Goal: Book appointment/travel/reservation

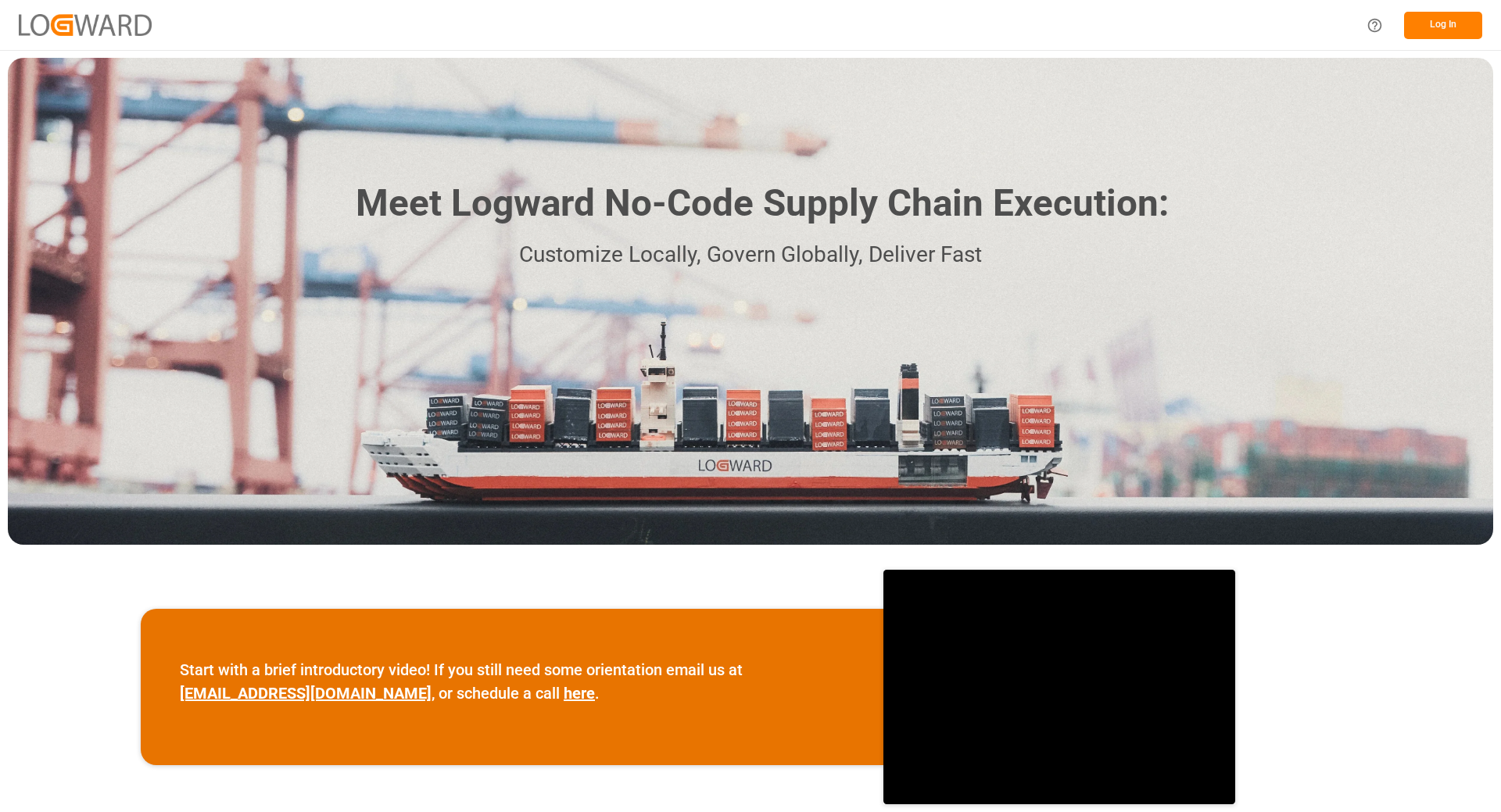
click at [1434, 25] on button "Log In" at bounding box center [1443, 25] width 79 height 27
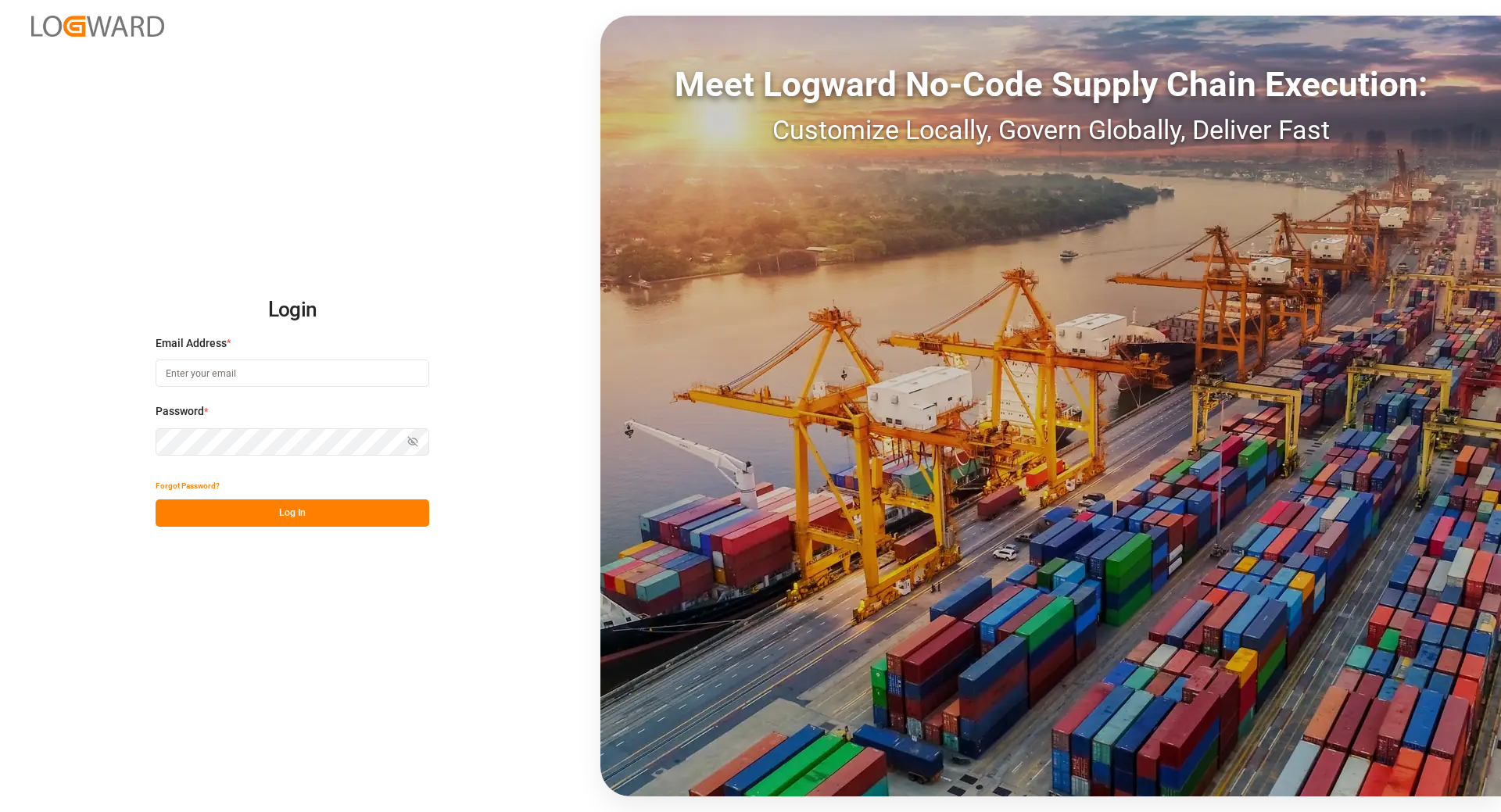
type input "[EMAIL_ADDRESS][DOMAIN_NAME]"
click at [224, 523] on button "Log In" at bounding box center [292, 513] width 274 height 27
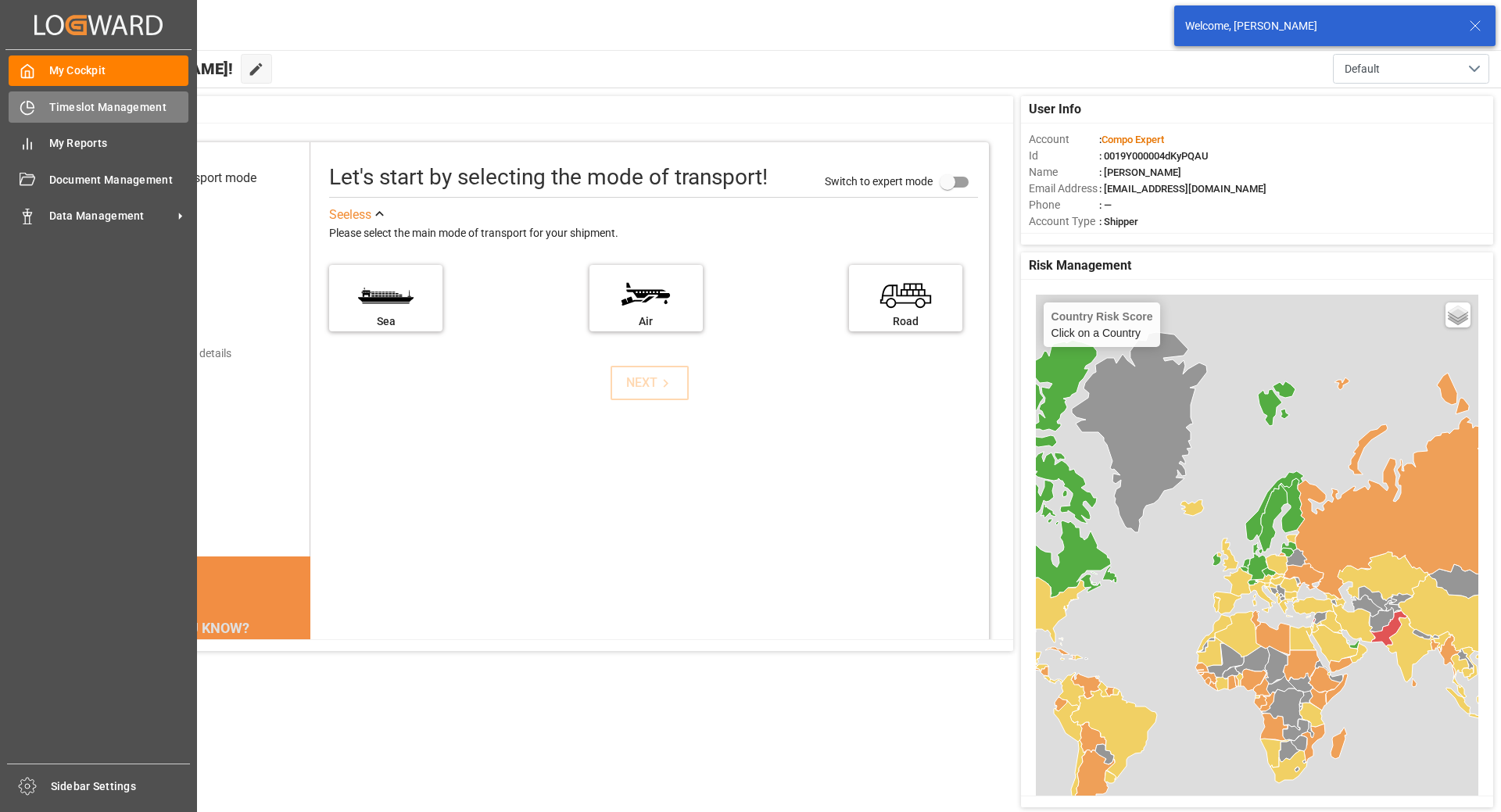
click at [31, 108] on icon at bounding box center [27, 107] width 16 height 16
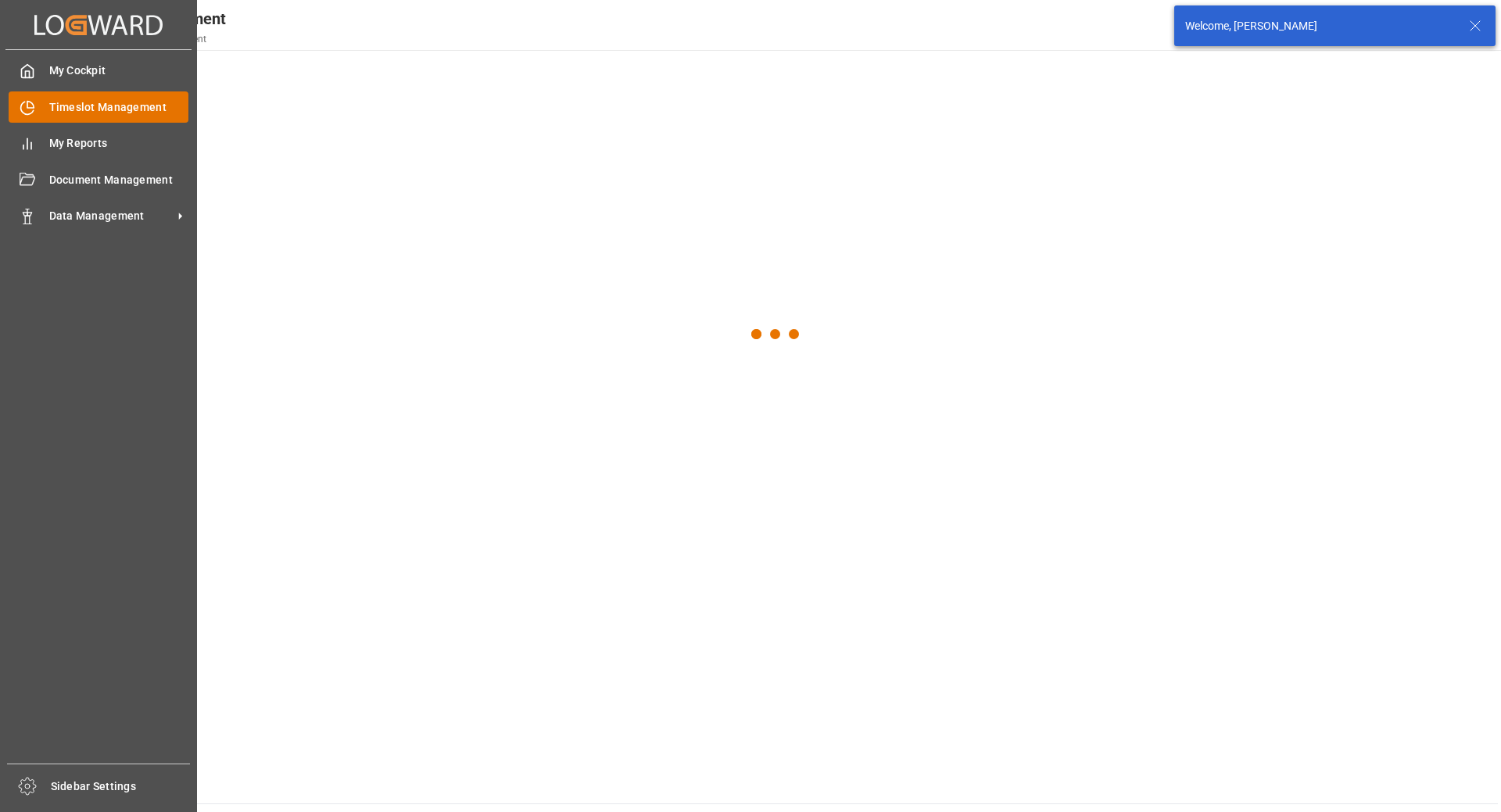
click at [152, 110] on span "Timeslot Management" at bounding box center [119, 107] width 140 height 17
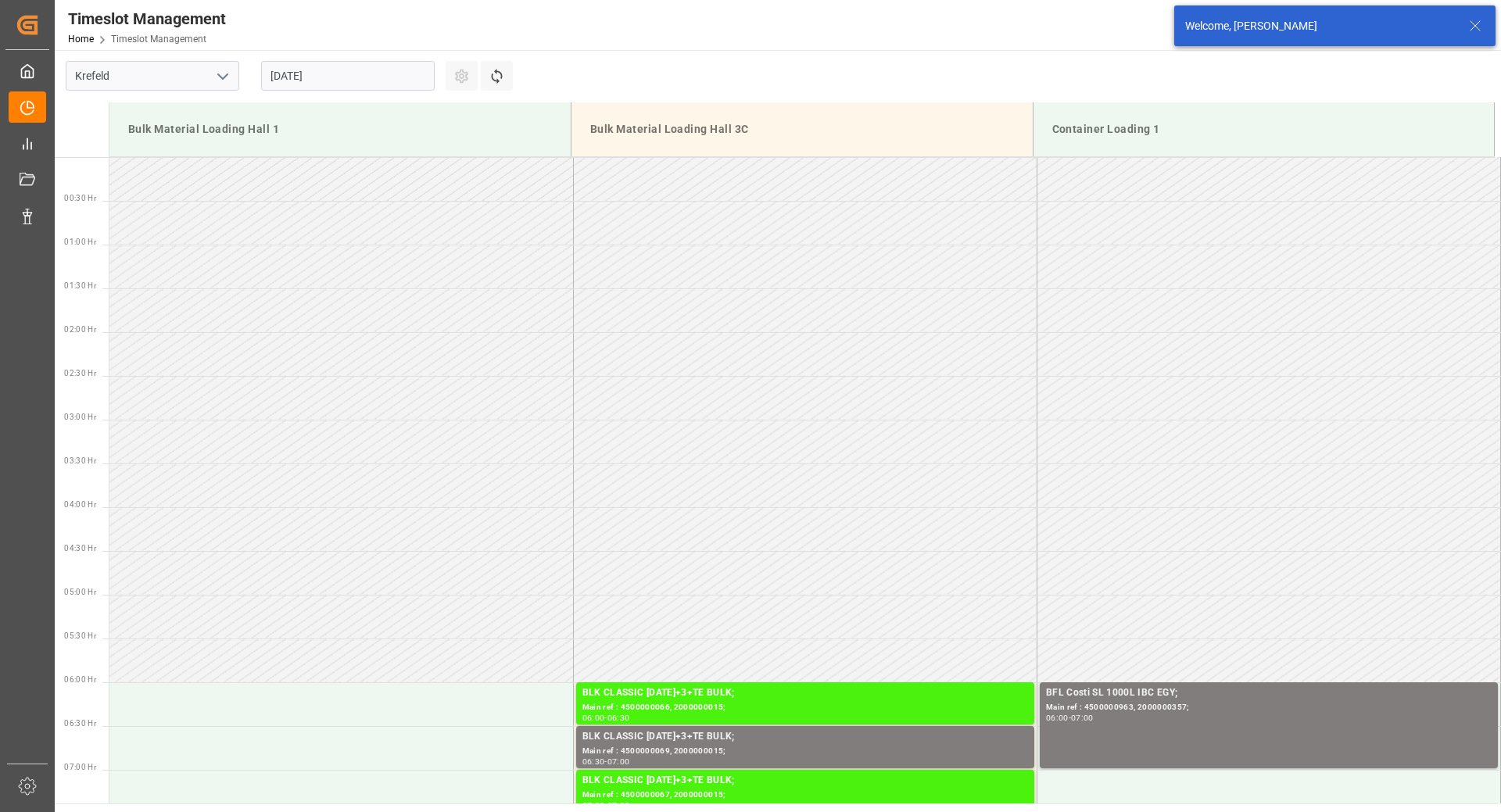
scroll to position [778, 0]
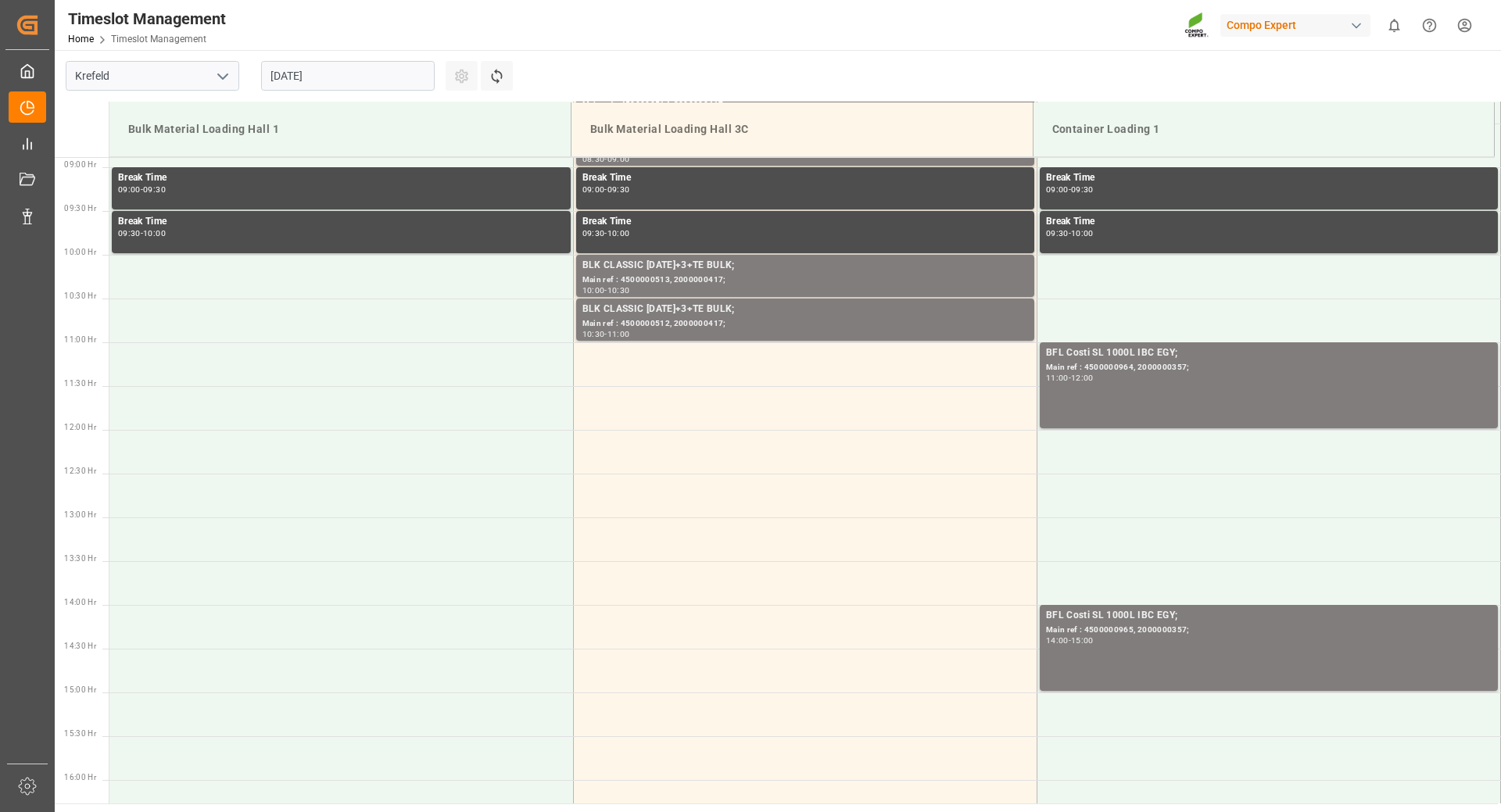
click at [394, 69] on input "[DATE]" at bounding box center [348, 76] width 174 height 30
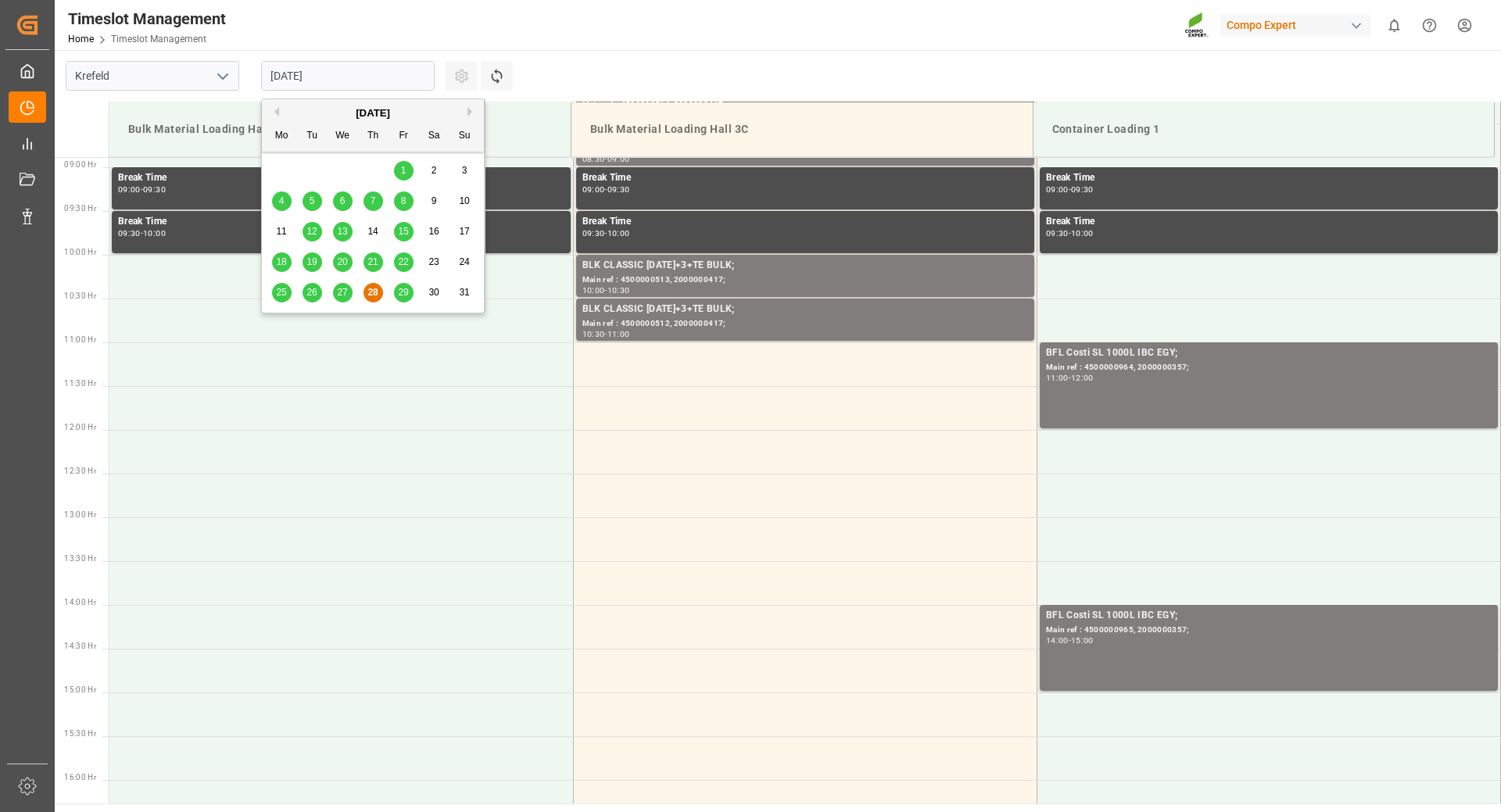
click at [469, 112] on button "Next Month" at bounding box center [471, 112] width 9 height 9
click at [399, 175] on div "5" at bounding box center [404, 171] width 20 height 19
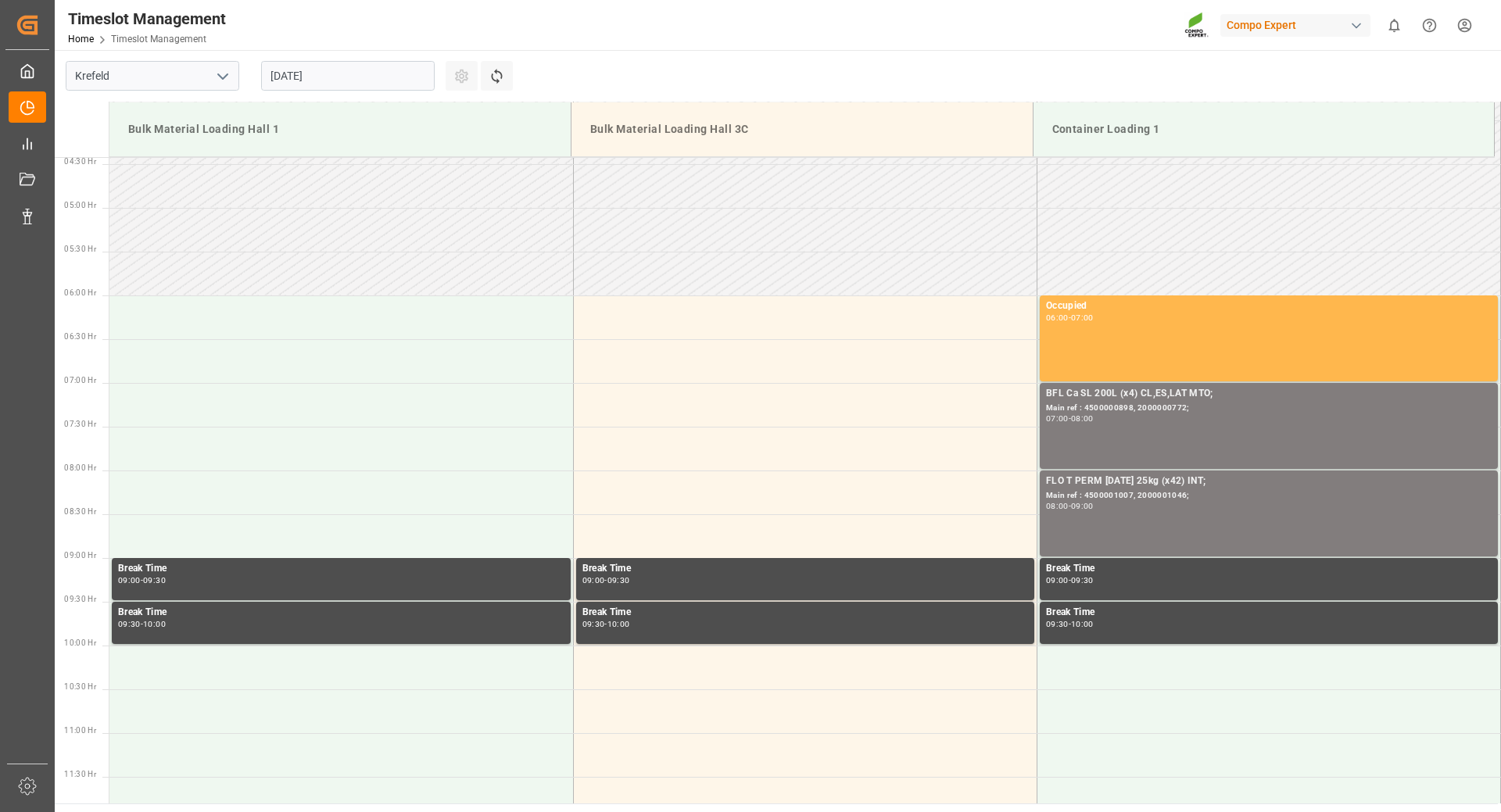
scroll to position [0, 0]
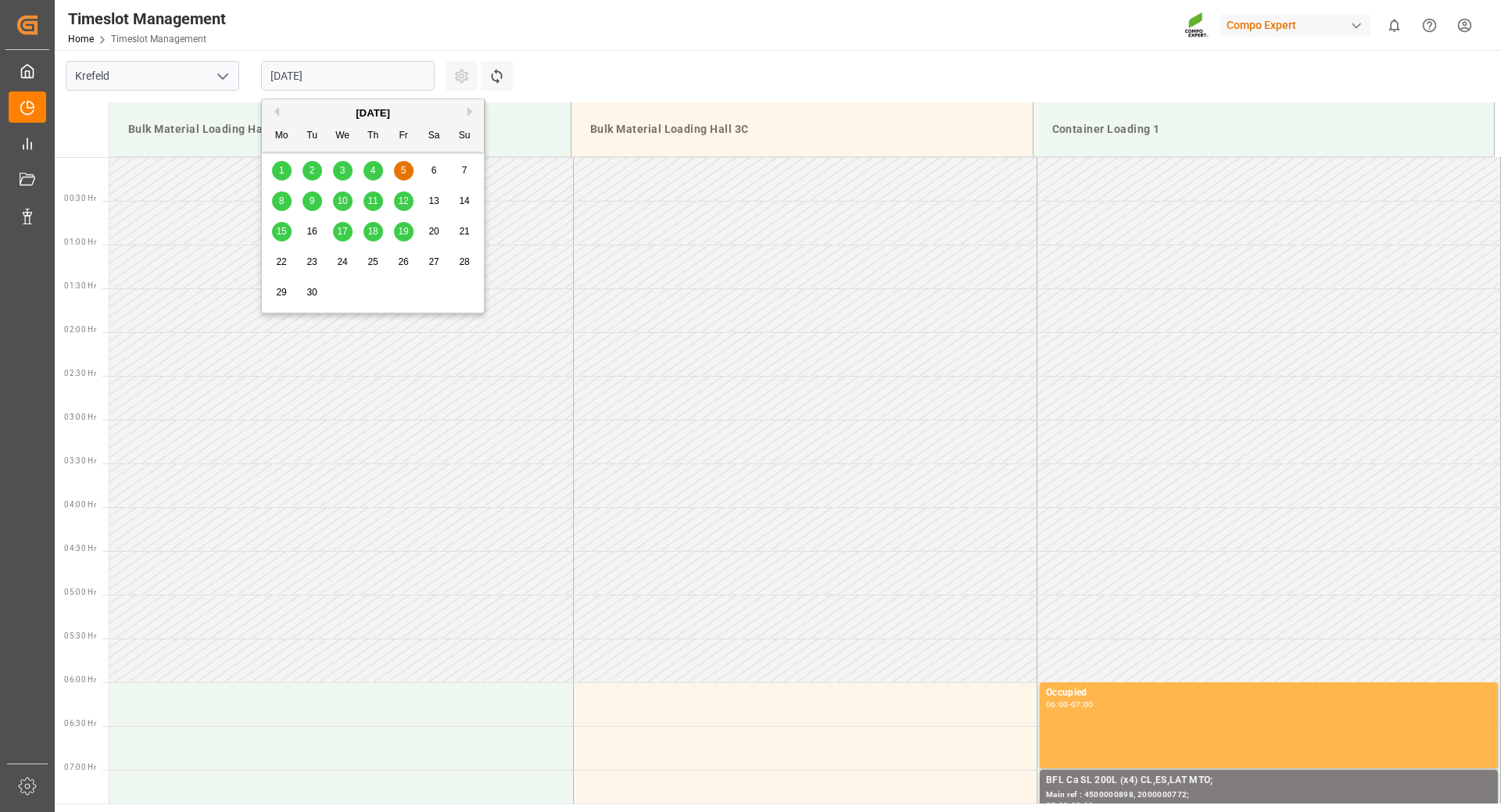
click at [377, 83] on input "[DATE]" at bounding box center [348, 76] width 174 height 30
click at [285, 204] on div "8" at bounding box center [282, 202] width 20 height 19
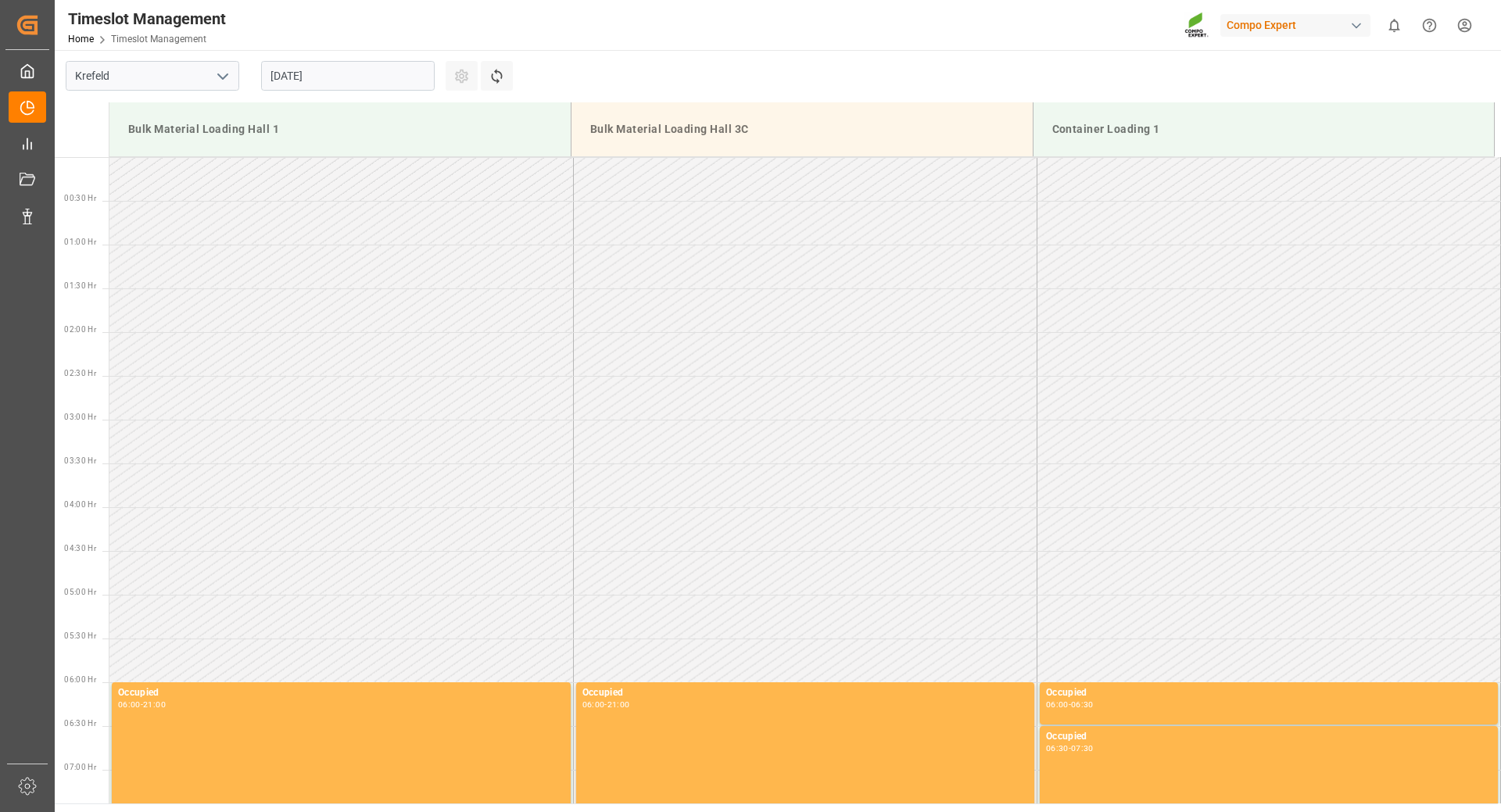
scroll to position [778, 0]
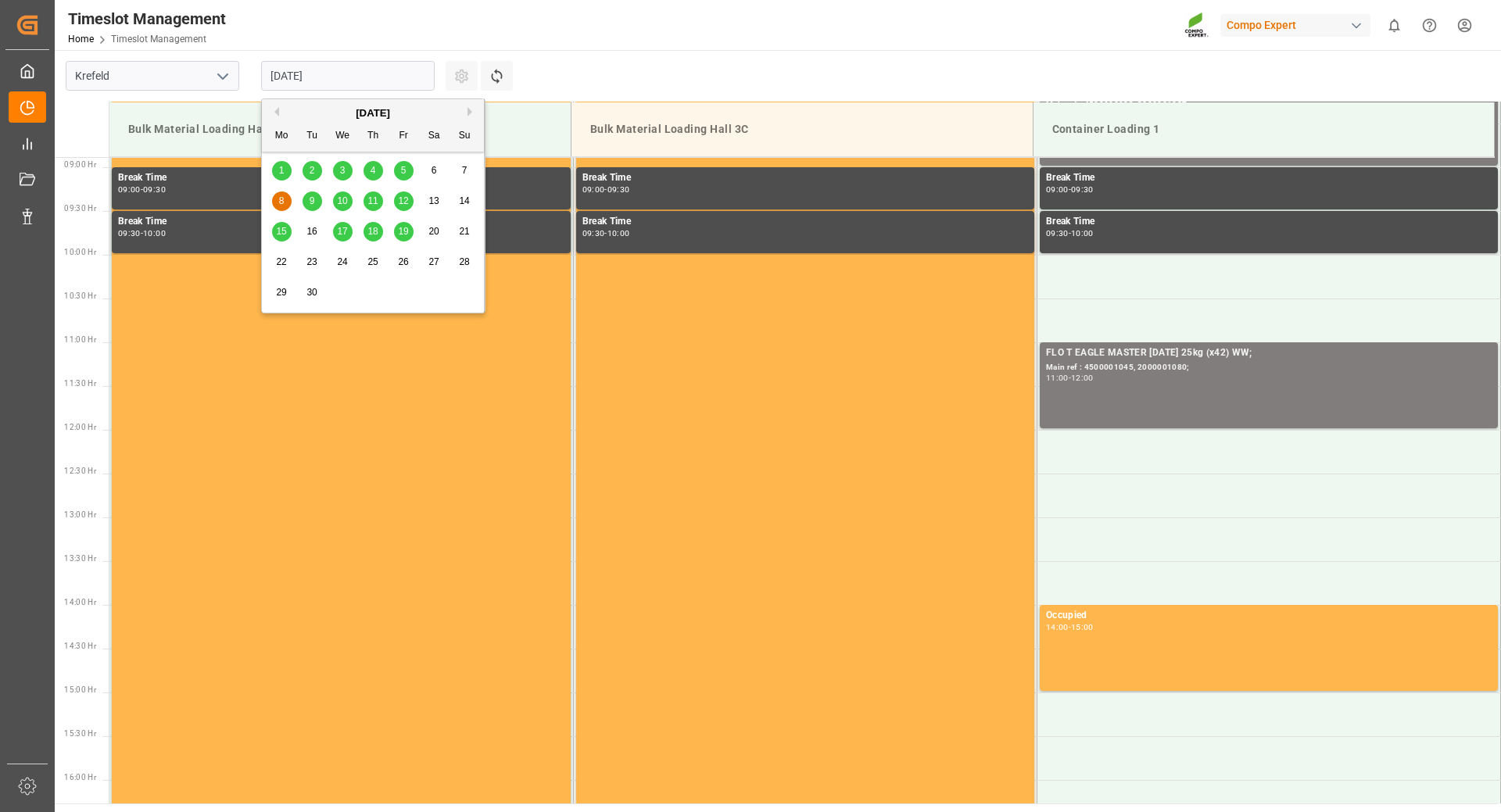
click at [351, 78] on input "[DATE]" at bounding box center [348, 76] width 174 height 30
click at [313, 206] on span "9" at bounding box center [312, 200] width 6 height 11
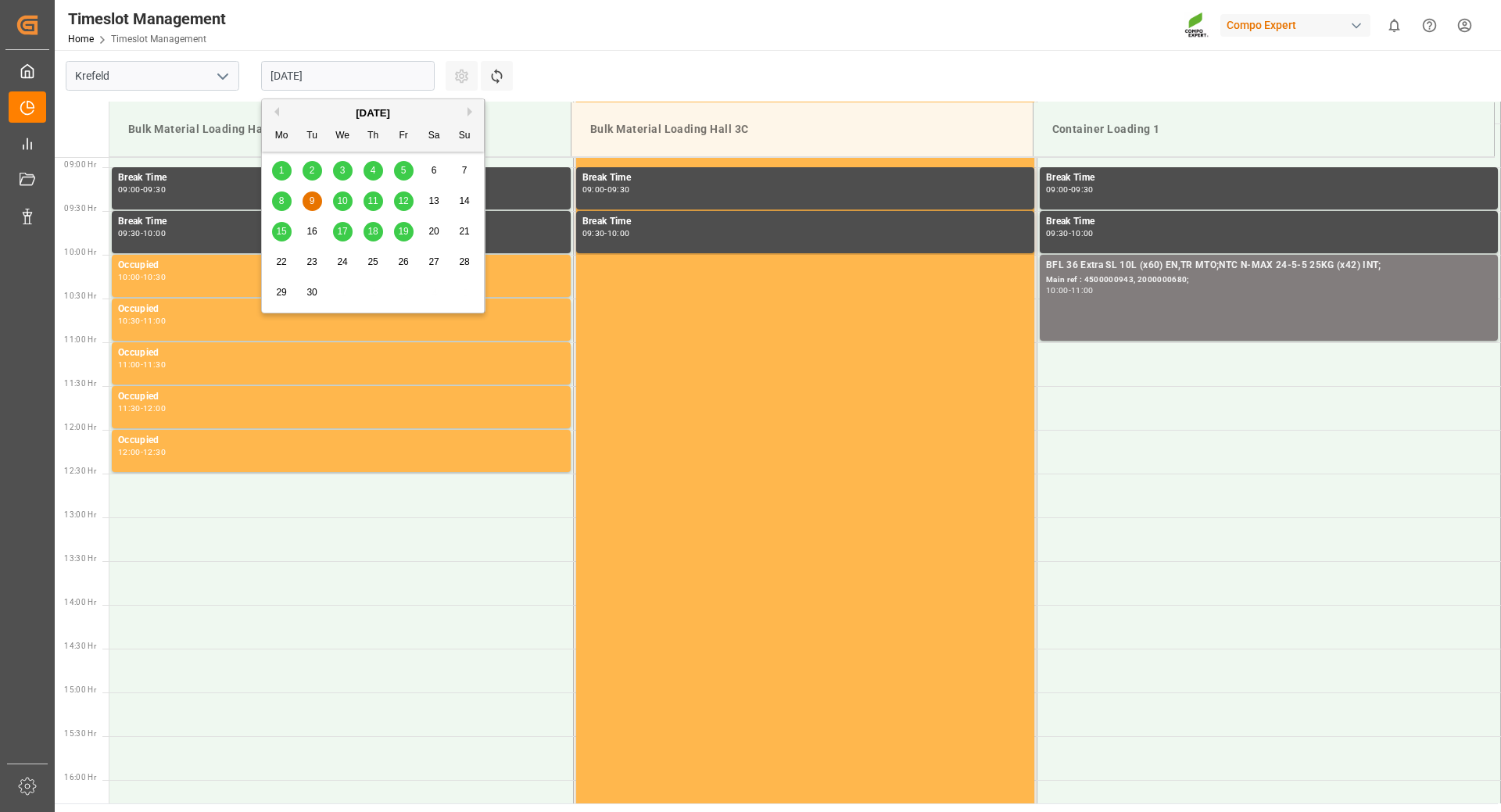
click at [338, 70] on input "[DATE]" at bounding box center [348, 76] width 174 height 30
click at [341, 197] on span "10" at bounding box center [342, 200] width 10 height 11
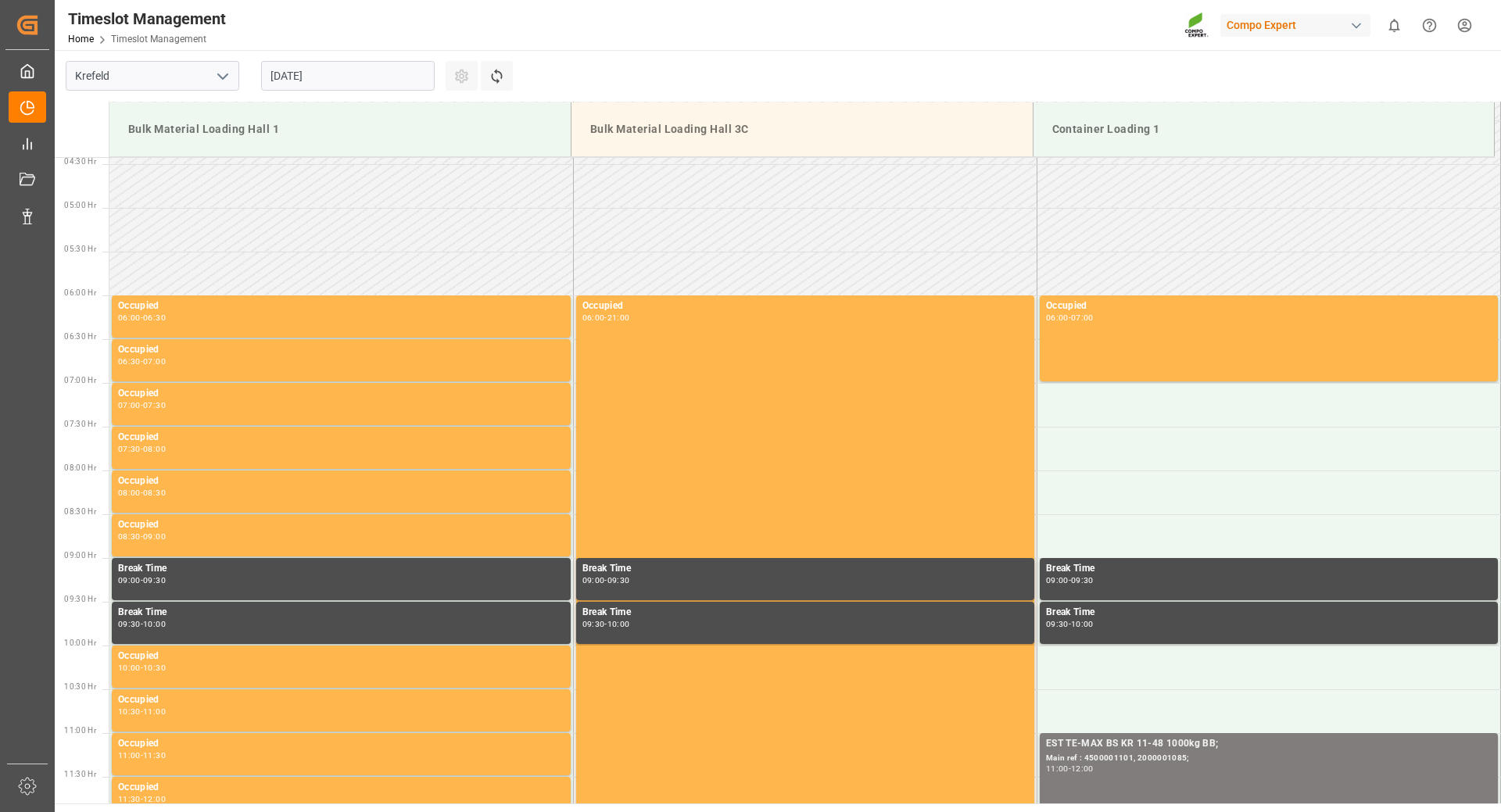
scroll to position [231, 0]
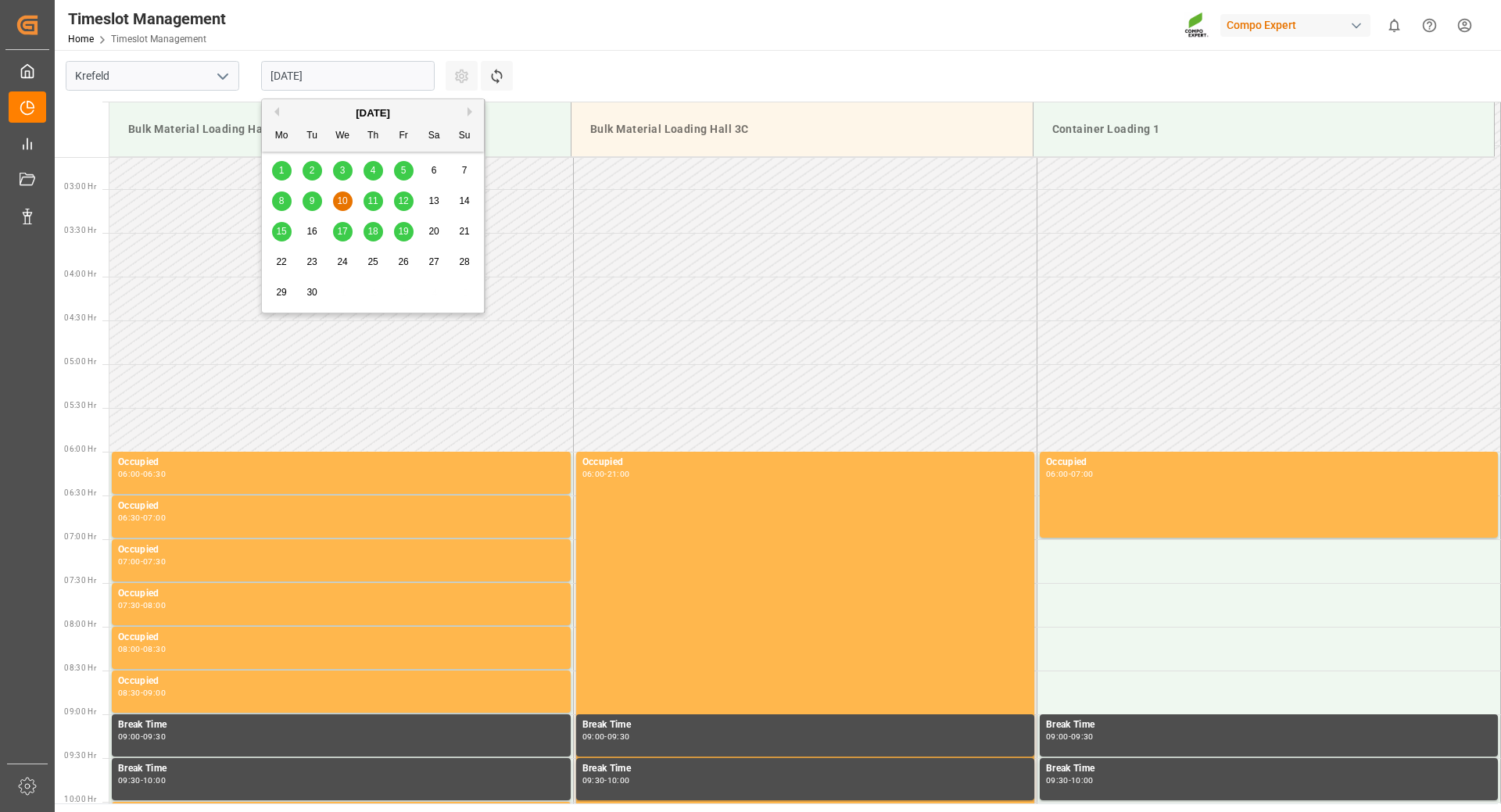
click at [361, 79] on input "[DATE]" at bounding box center [348, 76] width 174 height 30
click at [377, 197] on span "11" at bounding box center [372, 200] width 10 height 11
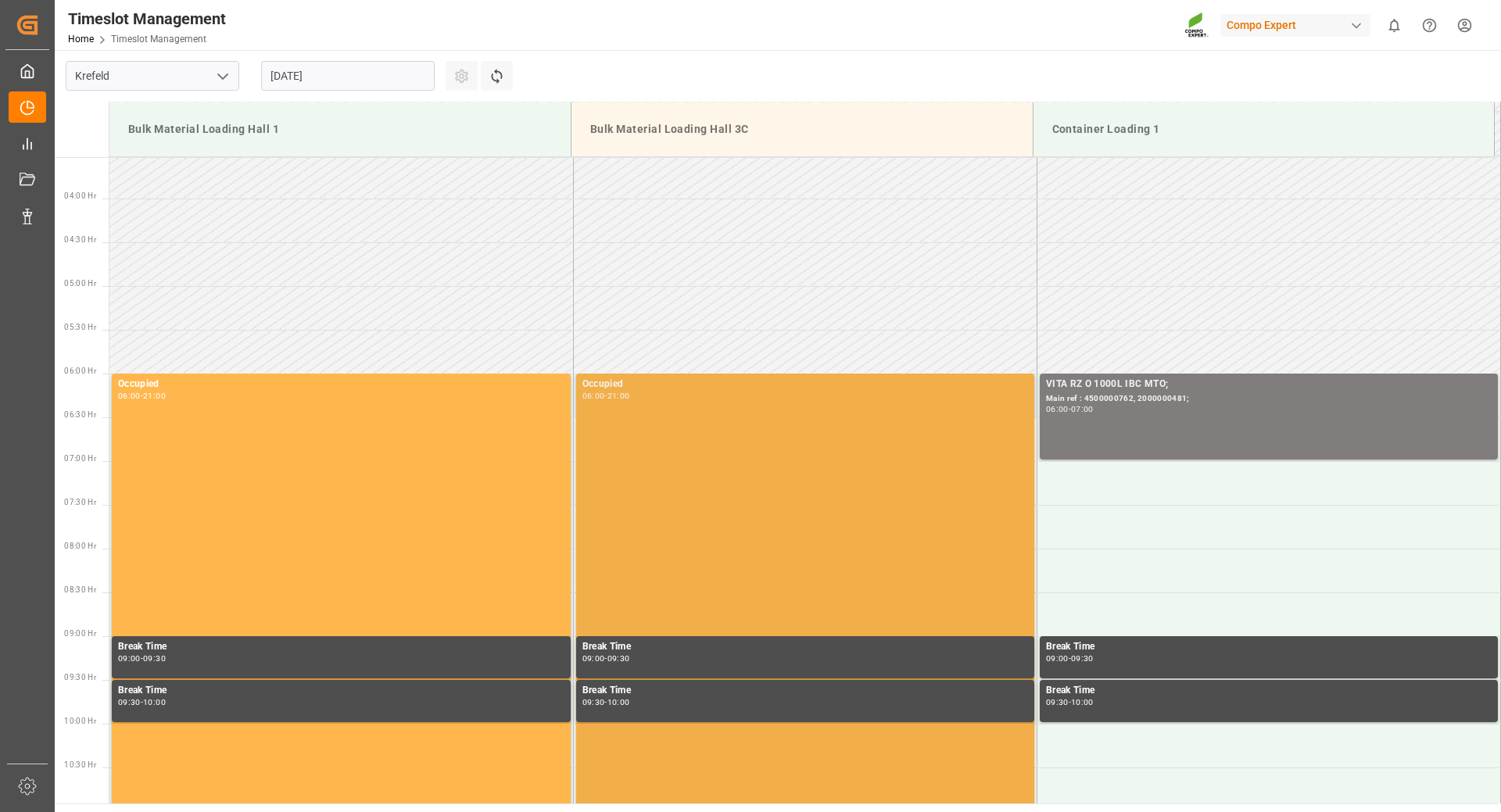
scroll to position [74, 0]
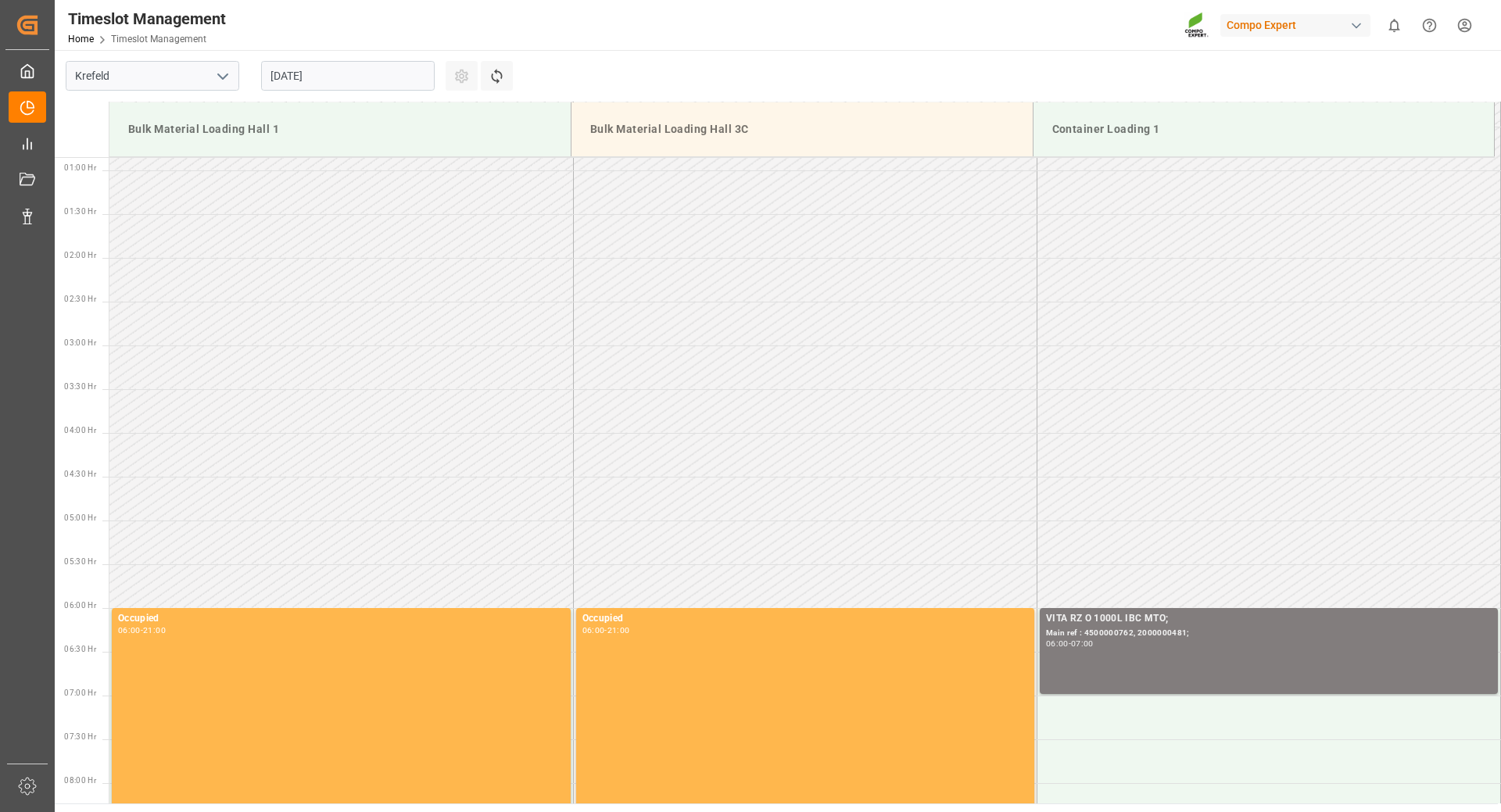
click at [386, 74] on input "[DATE]" at bounding box center [348, 76] width 174 height 30
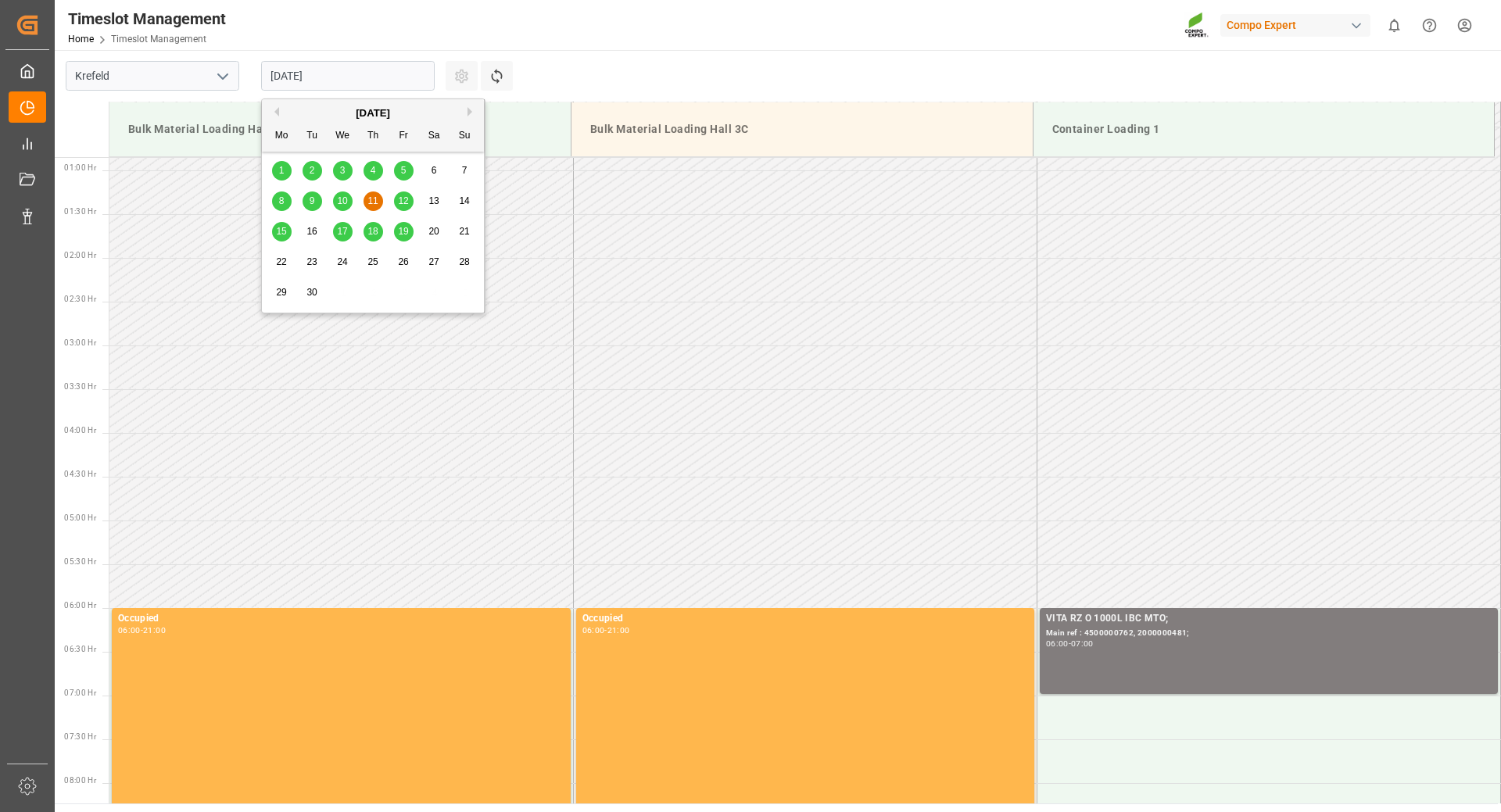
click at [280, 199] on span "8" at bounding box center [281, 200] width 6 height 11
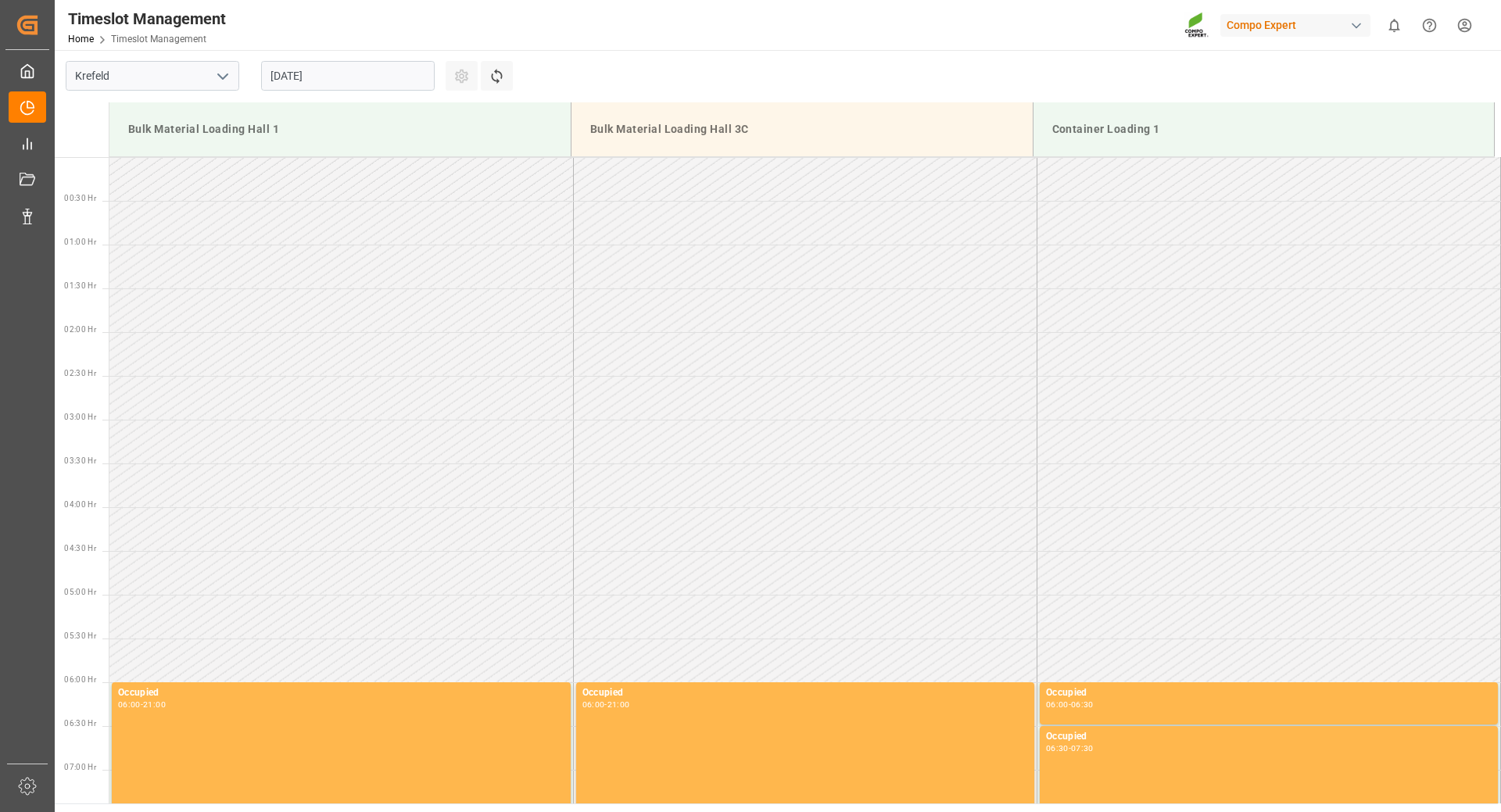
scroll to position [778, 0]
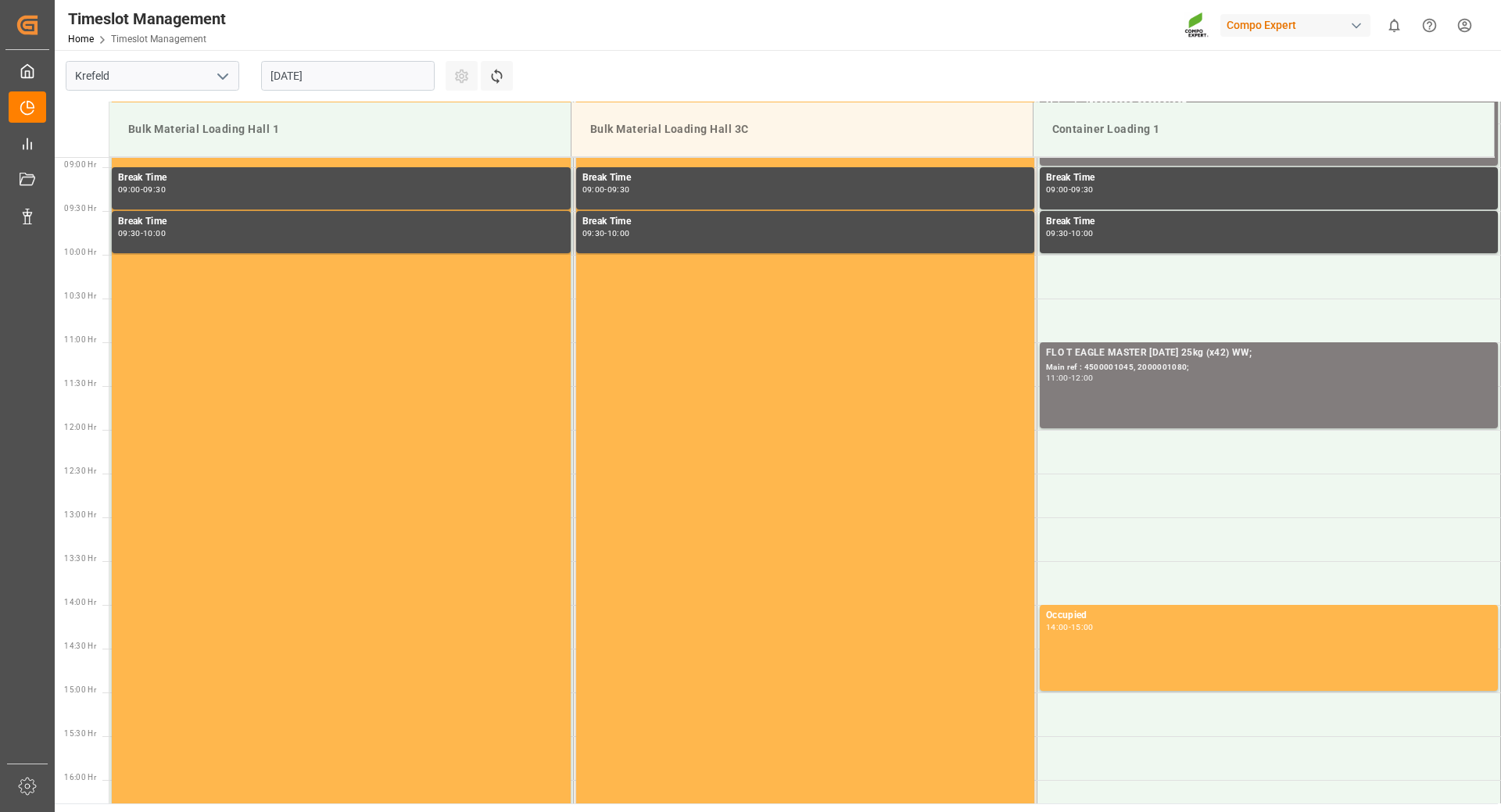
click at [386, 67] on input "[DATE]" at bounding box center [348, 76] width 174 height 30
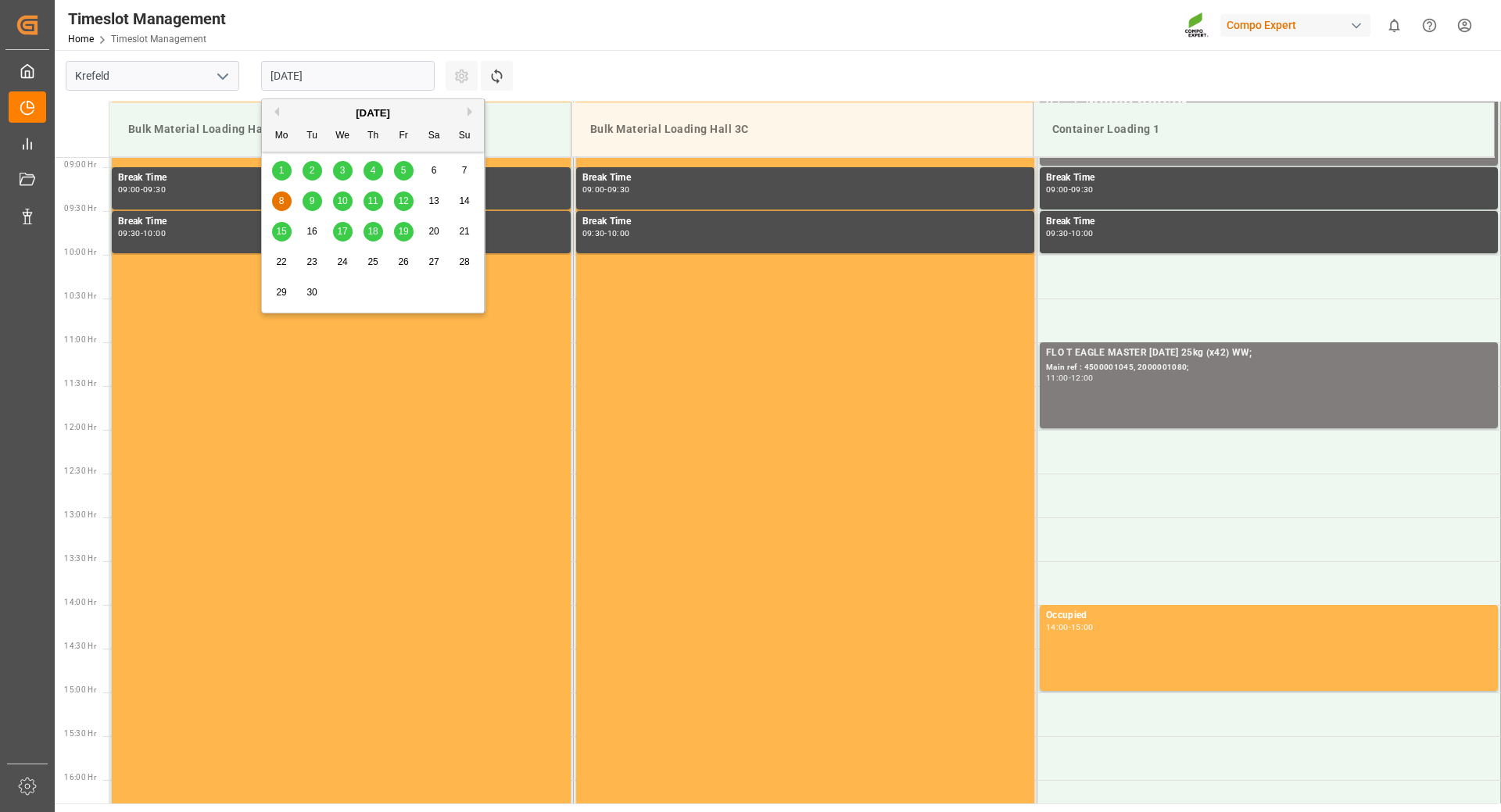
click at [404, 169] on span "5" at bounding box center [404, 170] width 6 height 11
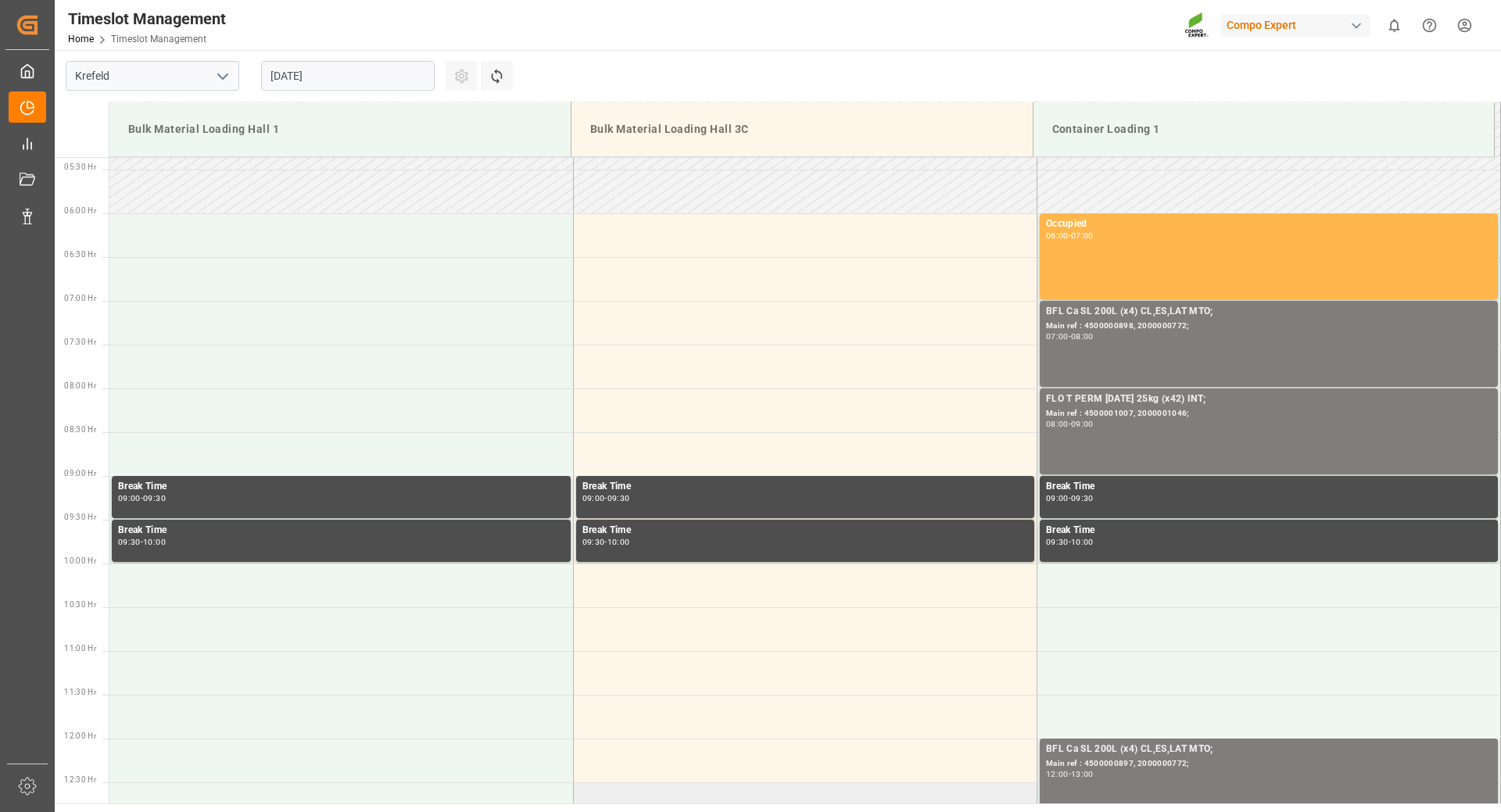
scroll to position [79, 0]
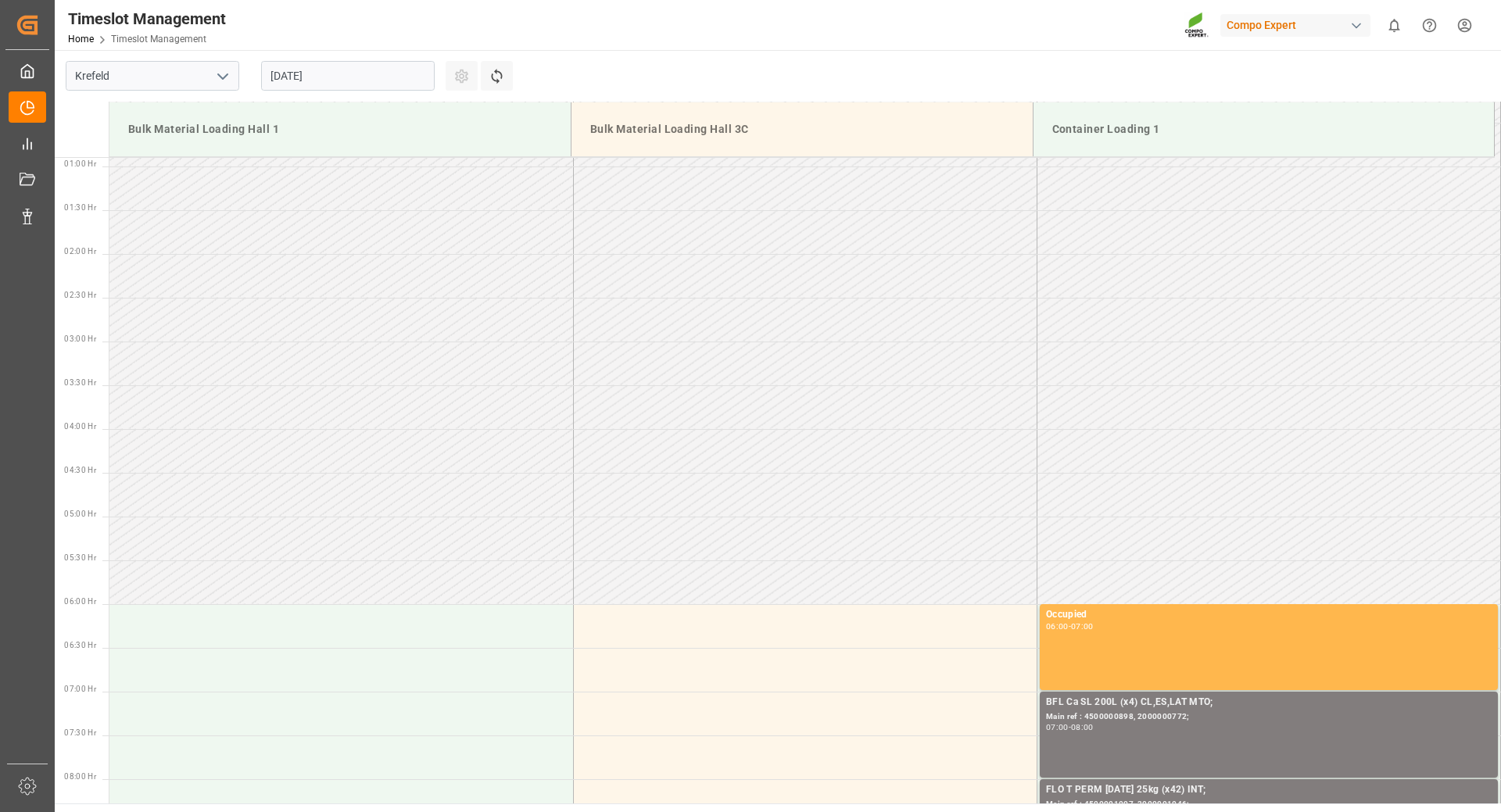
click at [390, 75] on input "[DATE]" at bounding box center [348, 76] width 174 height 30
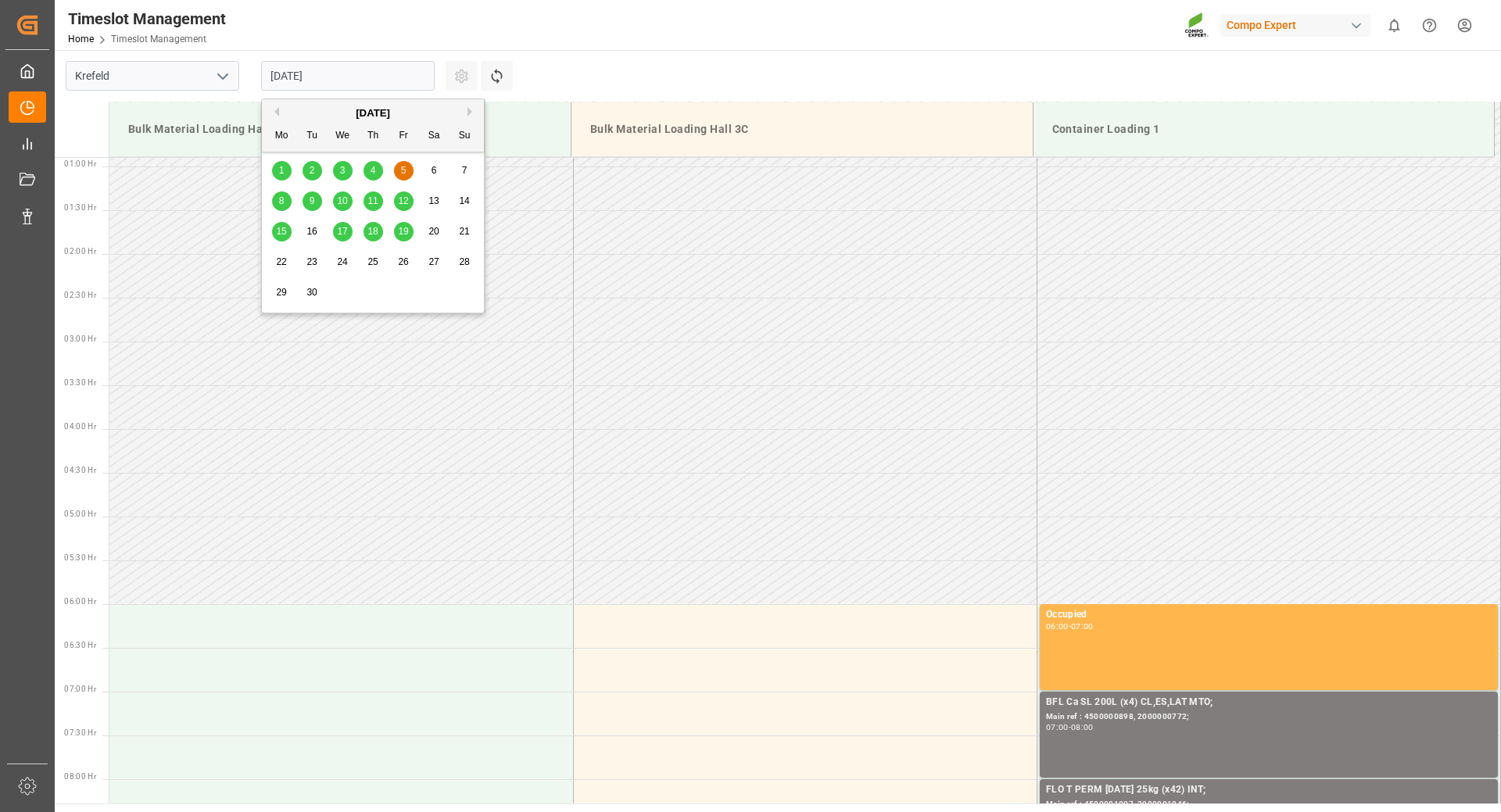
click at [394, 203] on div "12" at bounding box center [404, 202] width 20 height 19
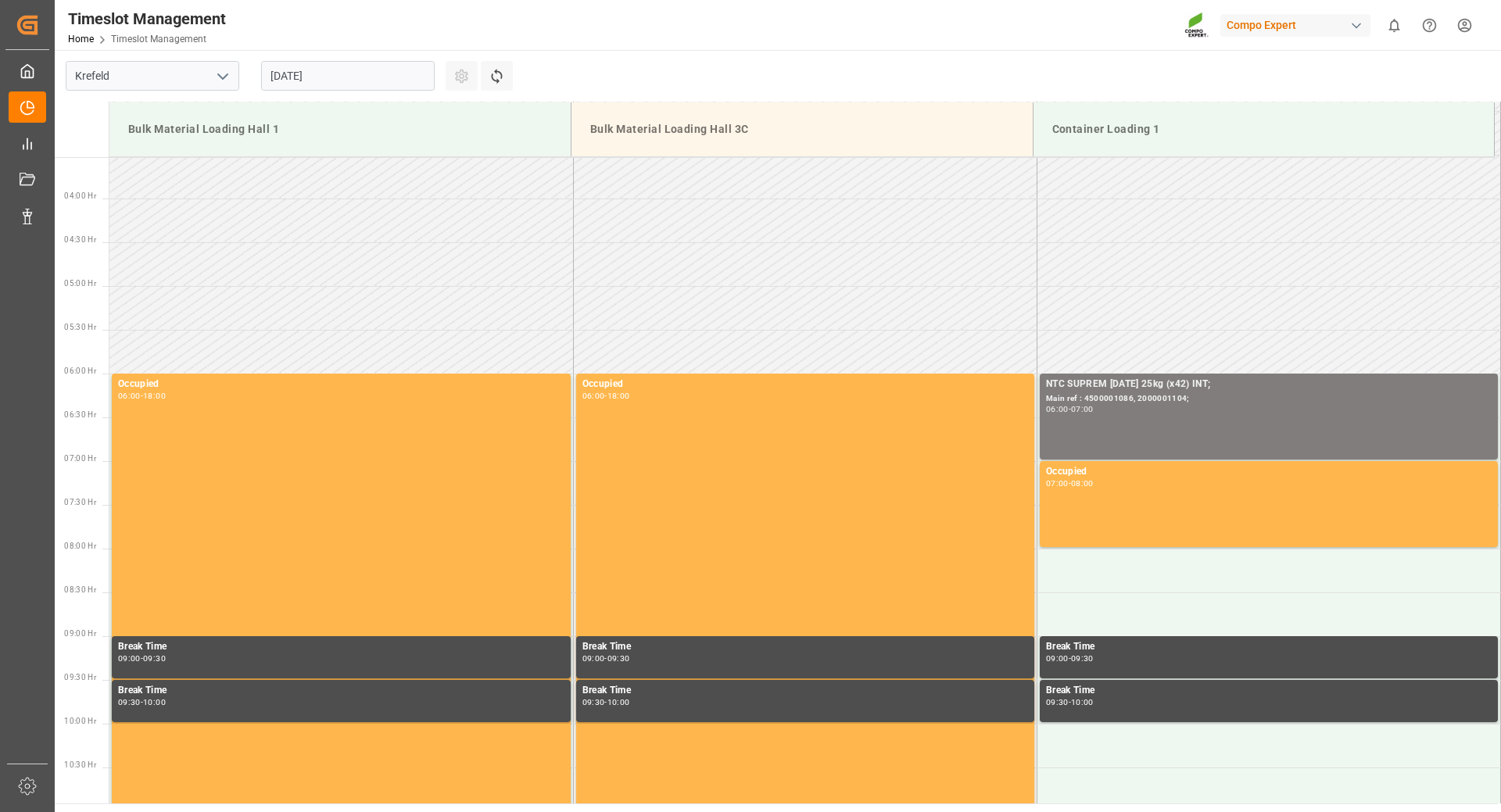
scroll to position [0, 0]
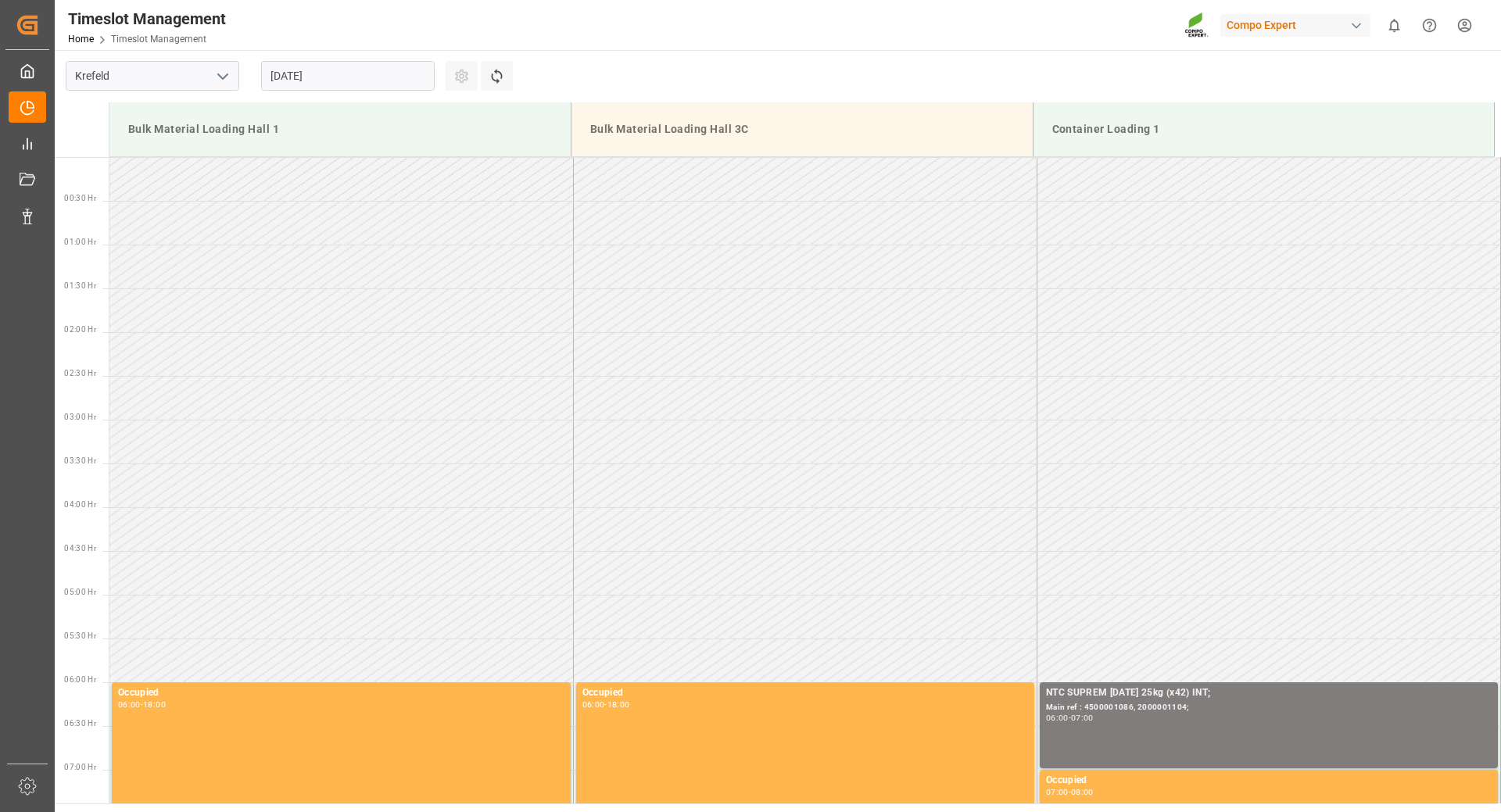
click at [366, 69] on input "[DATE]" at bounding box center [348, 76] width 174 height 30
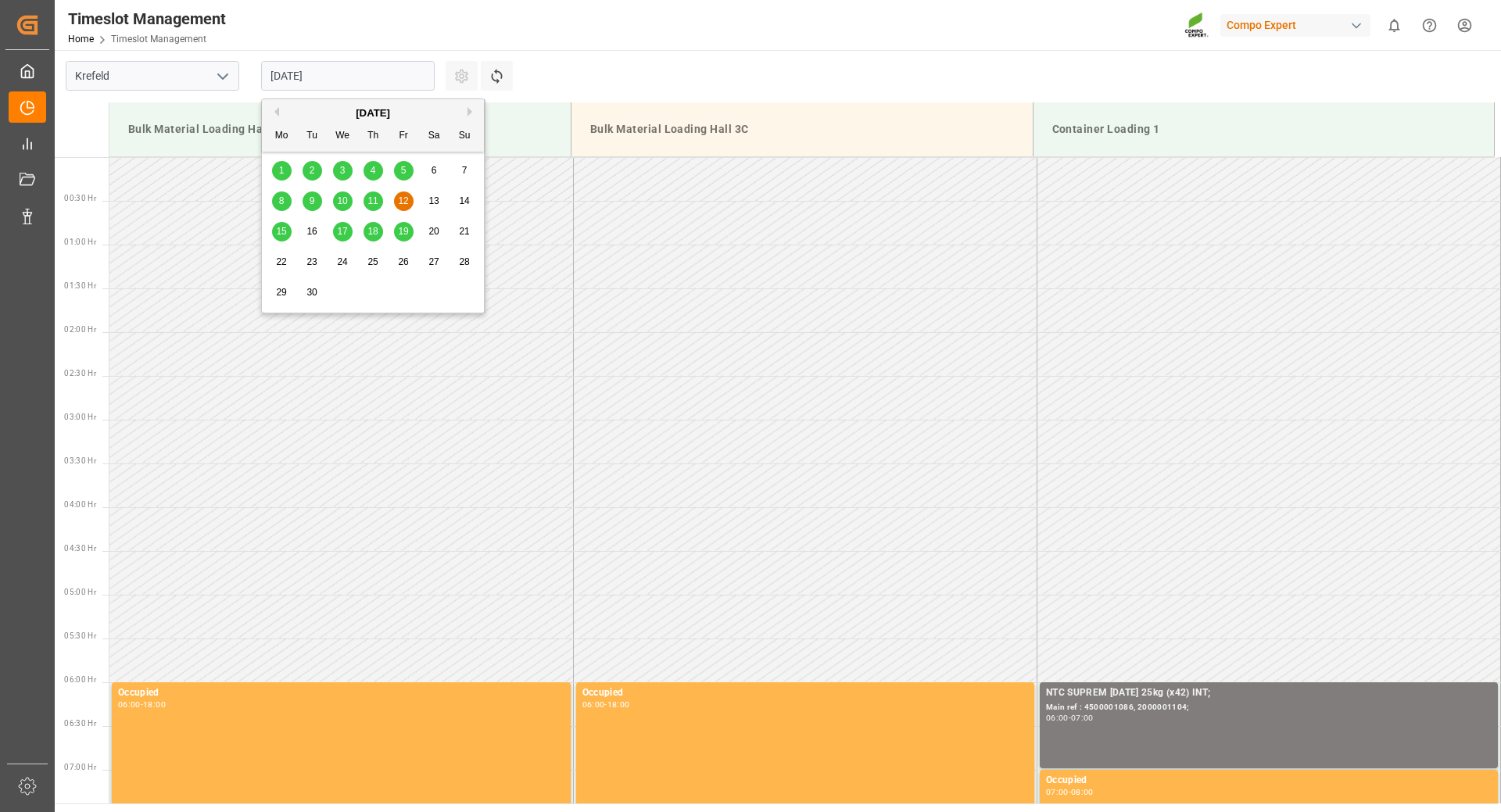
click at [364, 208] on div "11" at bounding box center [374, 202] width 20 height 19
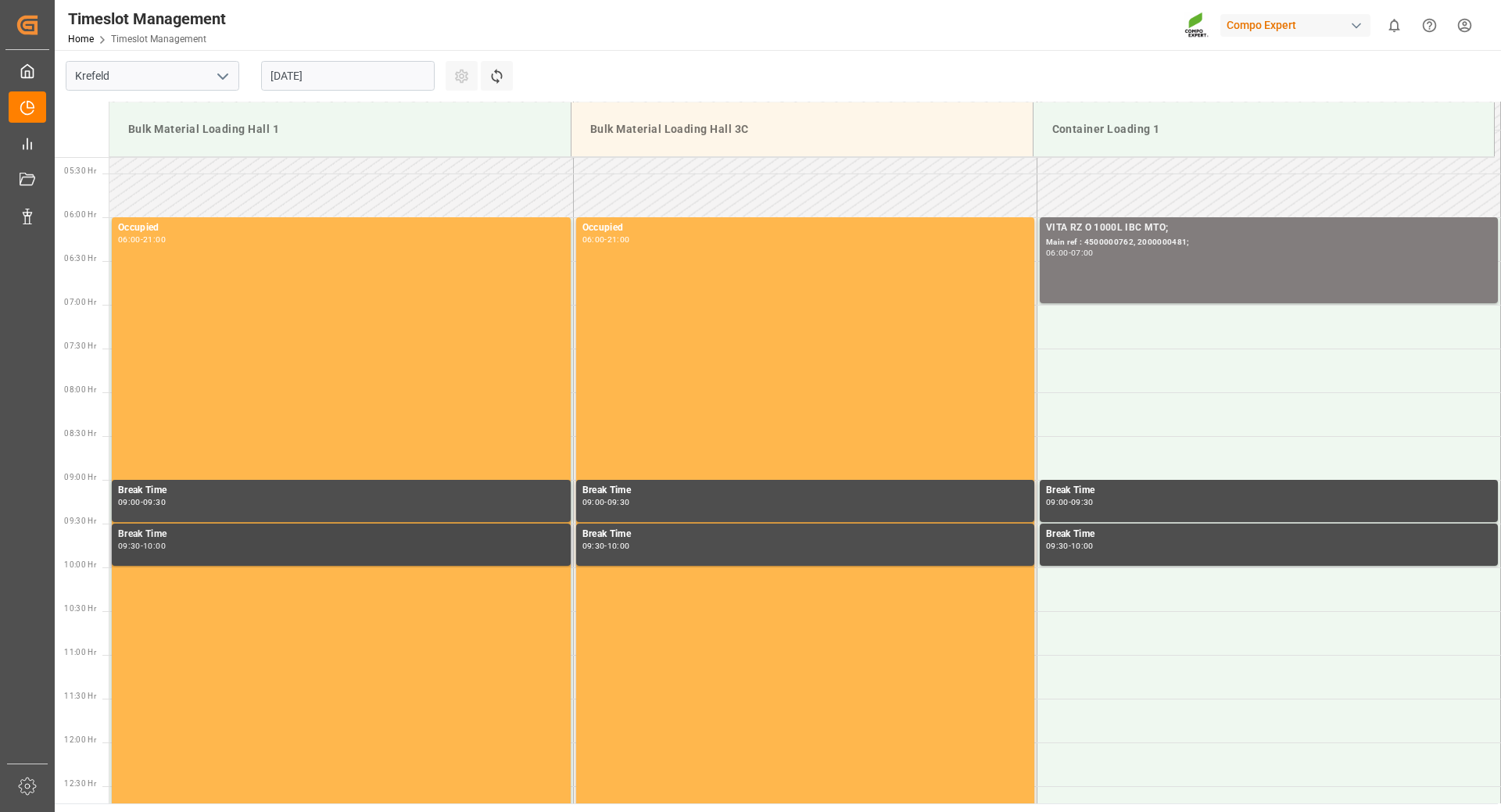
scroll to position [308, 0]
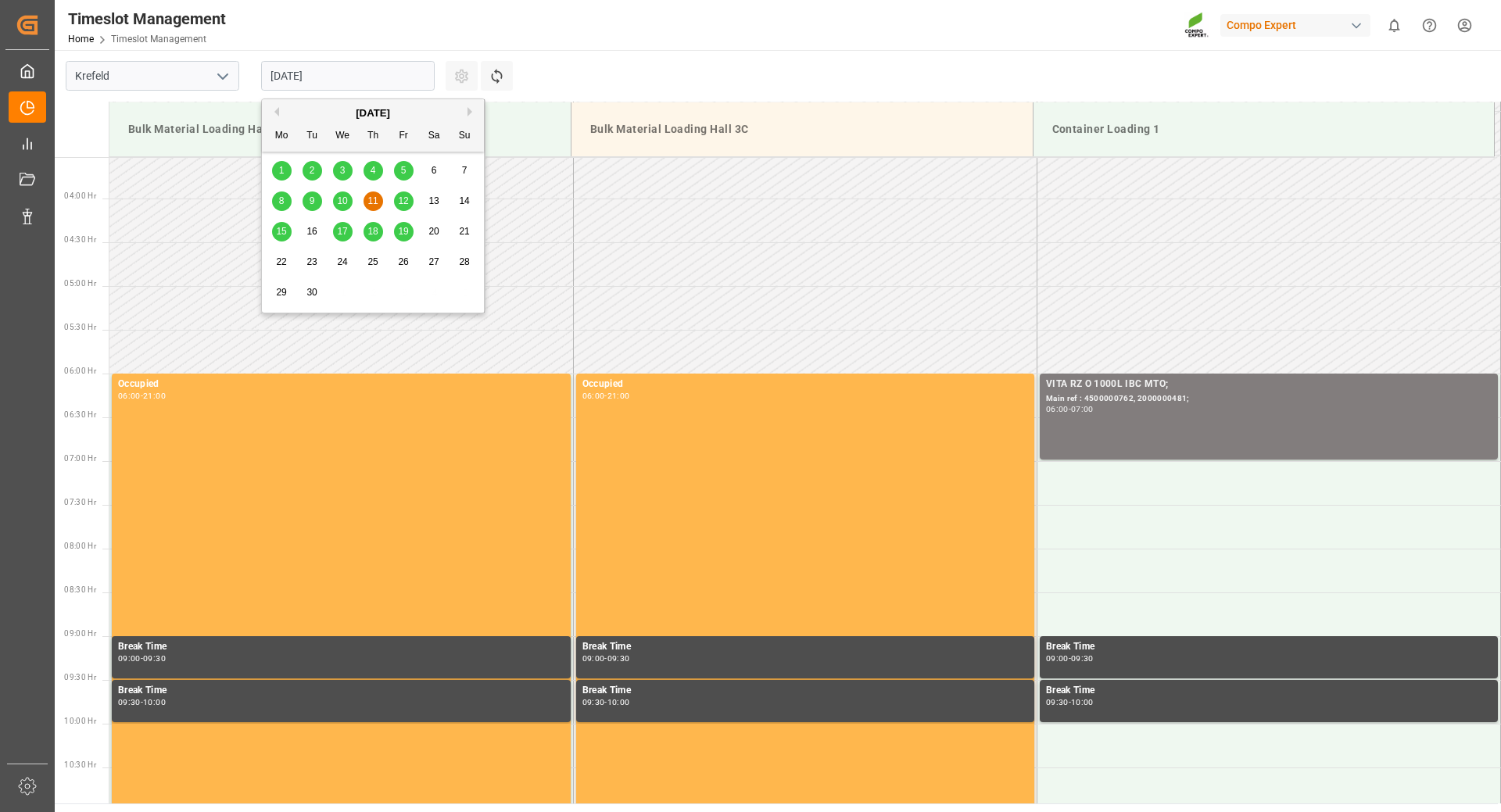
click at [351, 79] on input "[DATE]" at bounding box center [348, 76] width 174 height 30
click at [348, 206] on div "10" at bounding box center [343, 202] width 20 height 19
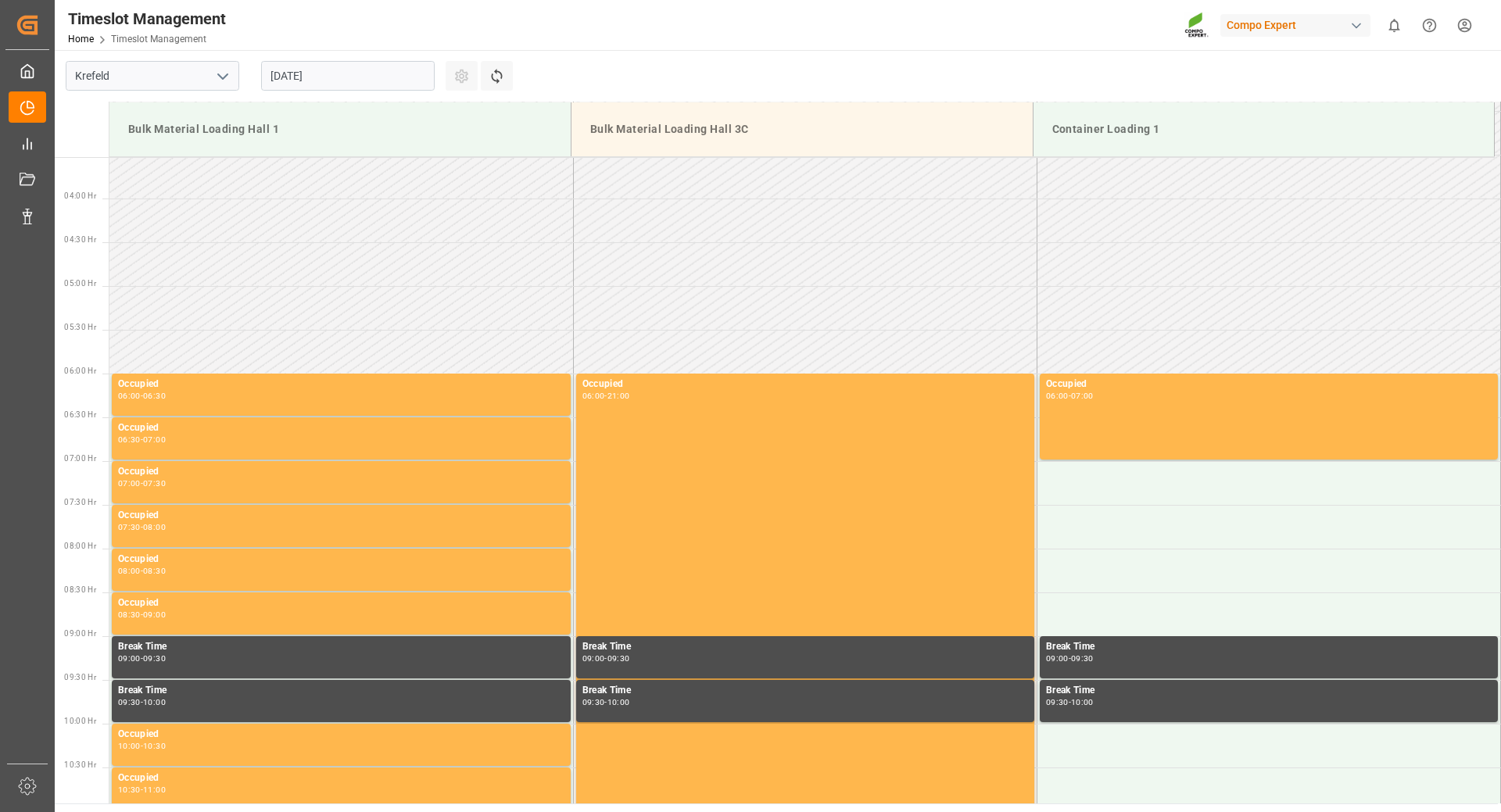
scroll to position [0, 0]
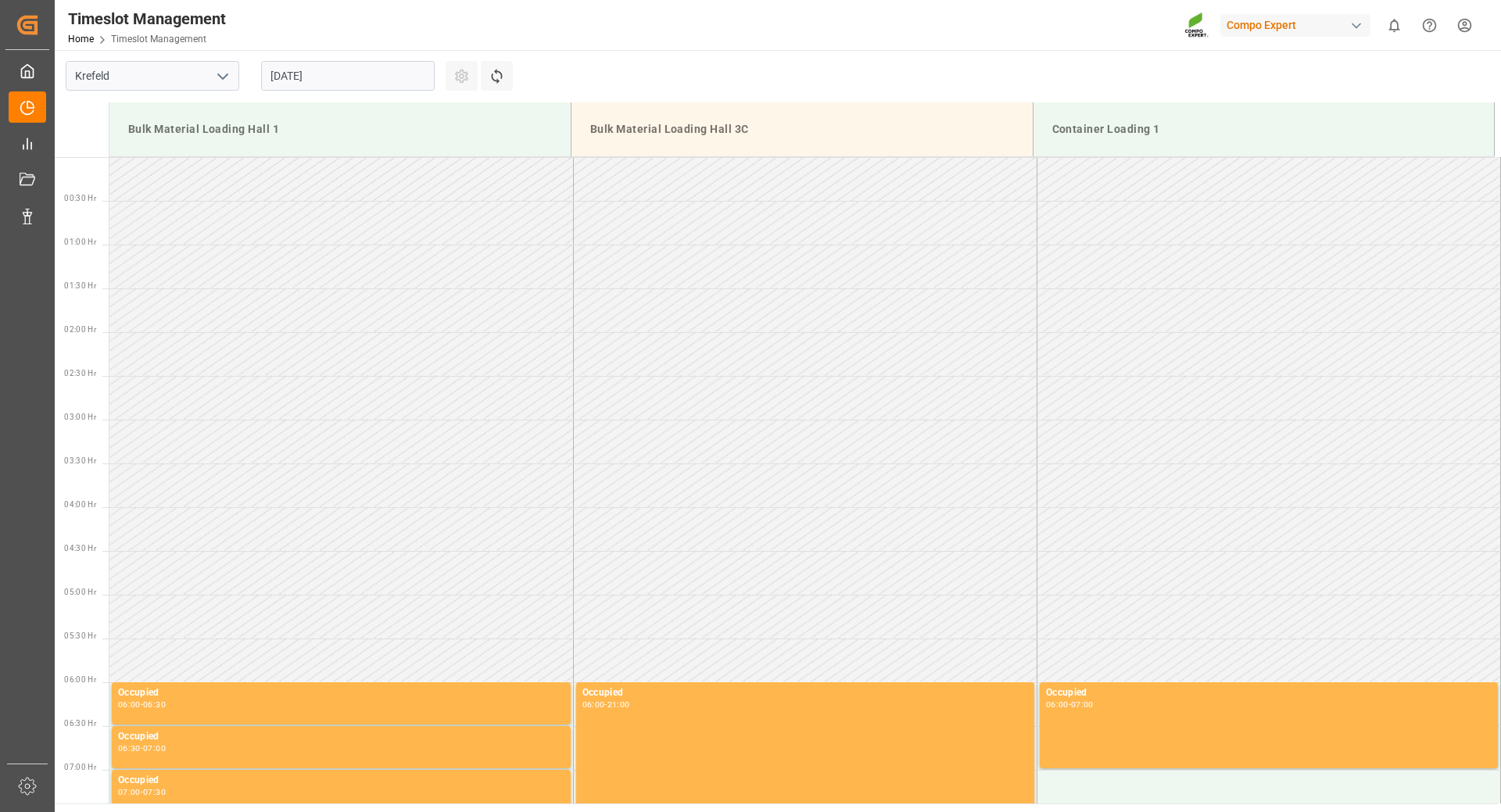
click at [402, 71] on input "[DATE]" at bounding box center [348, 76] width 174 height 30
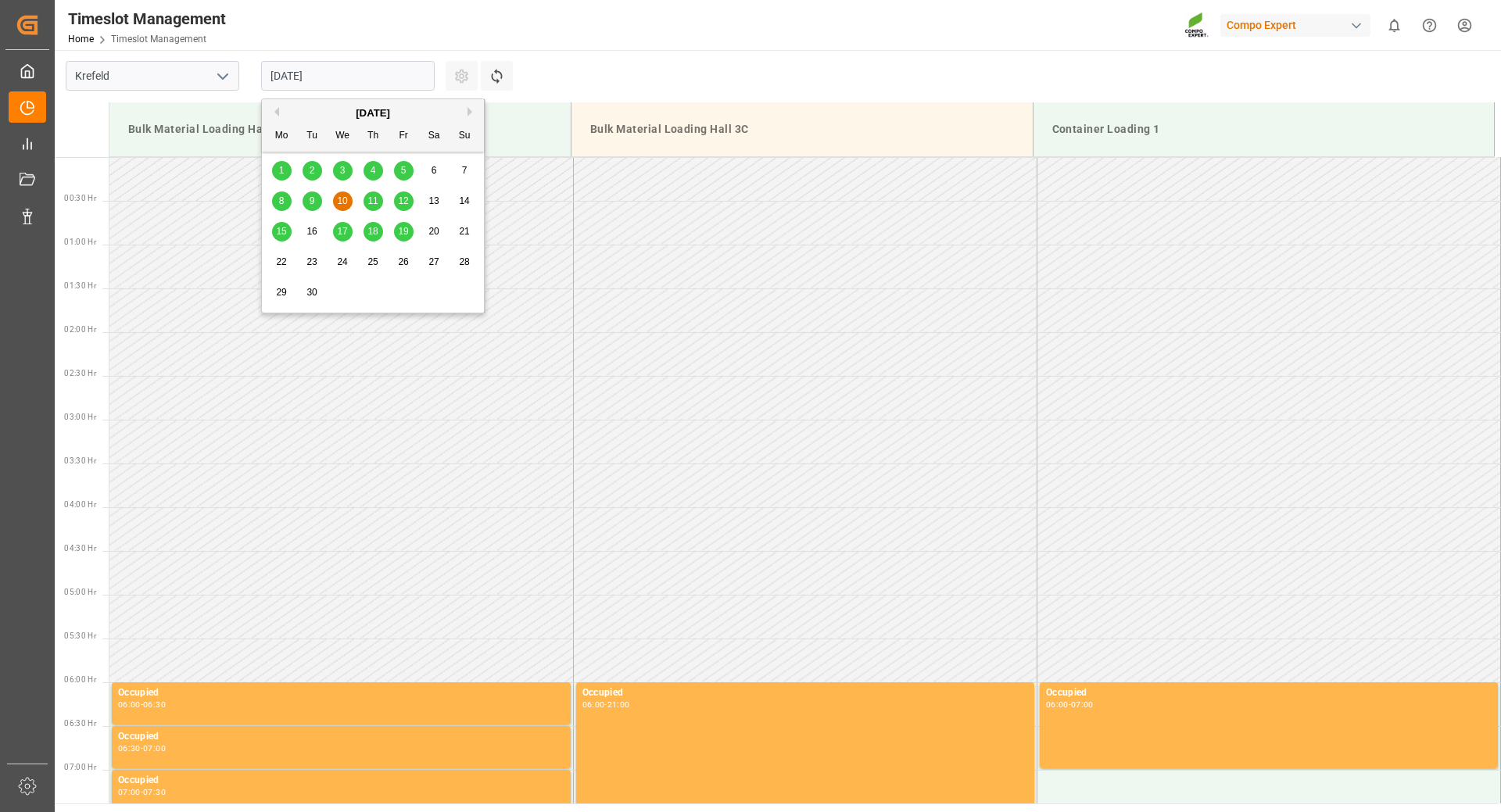
click at [316, 202] on div "9" at bounding box center [313, 202] width 20 height 19
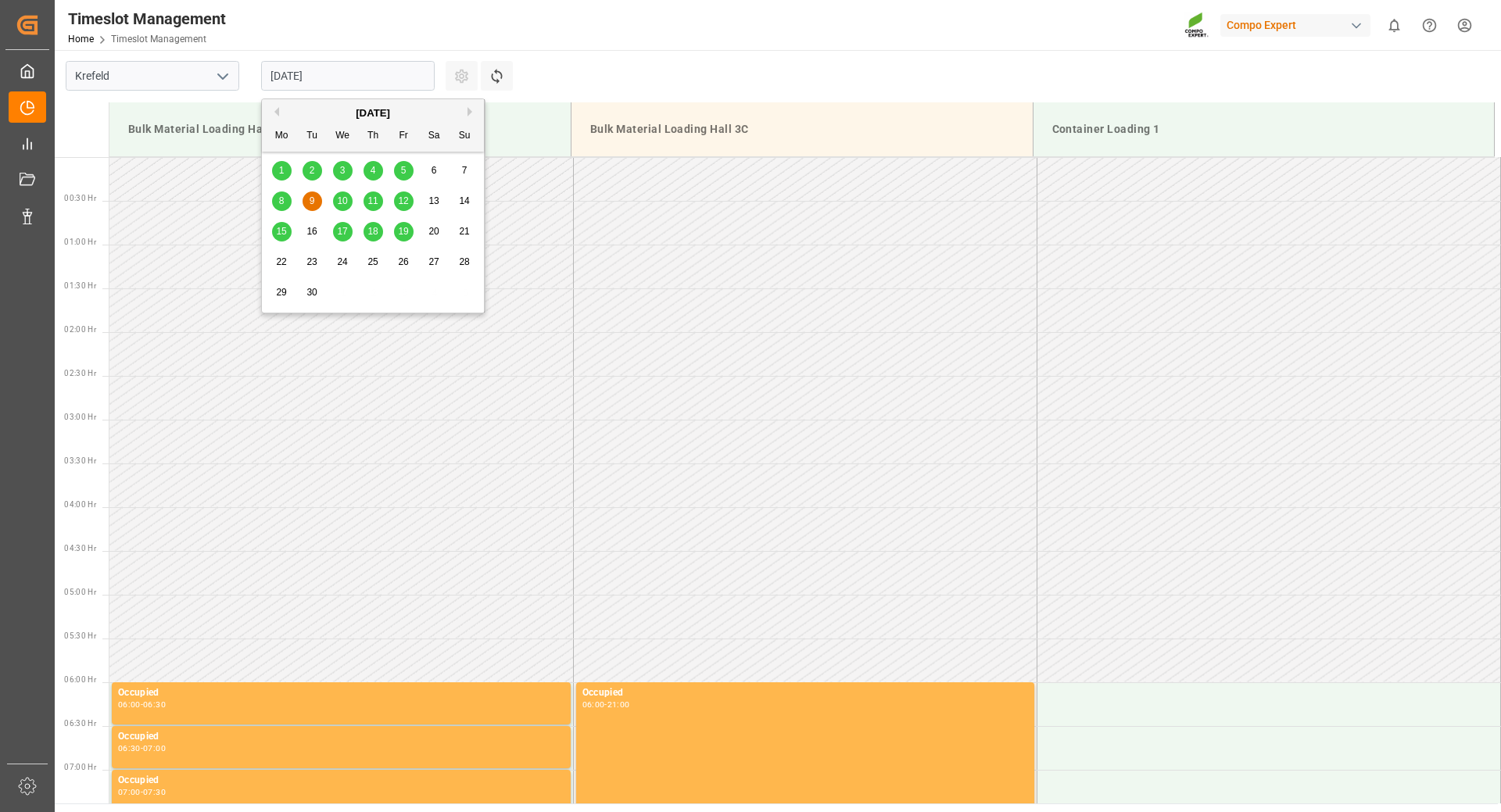
click at [375, 71] on input "[DATE]" at bounding box center [348, 76] width 174 height 30
click at [409, 174] on div "5" at bounding box center [404, 171] width 20 height 19
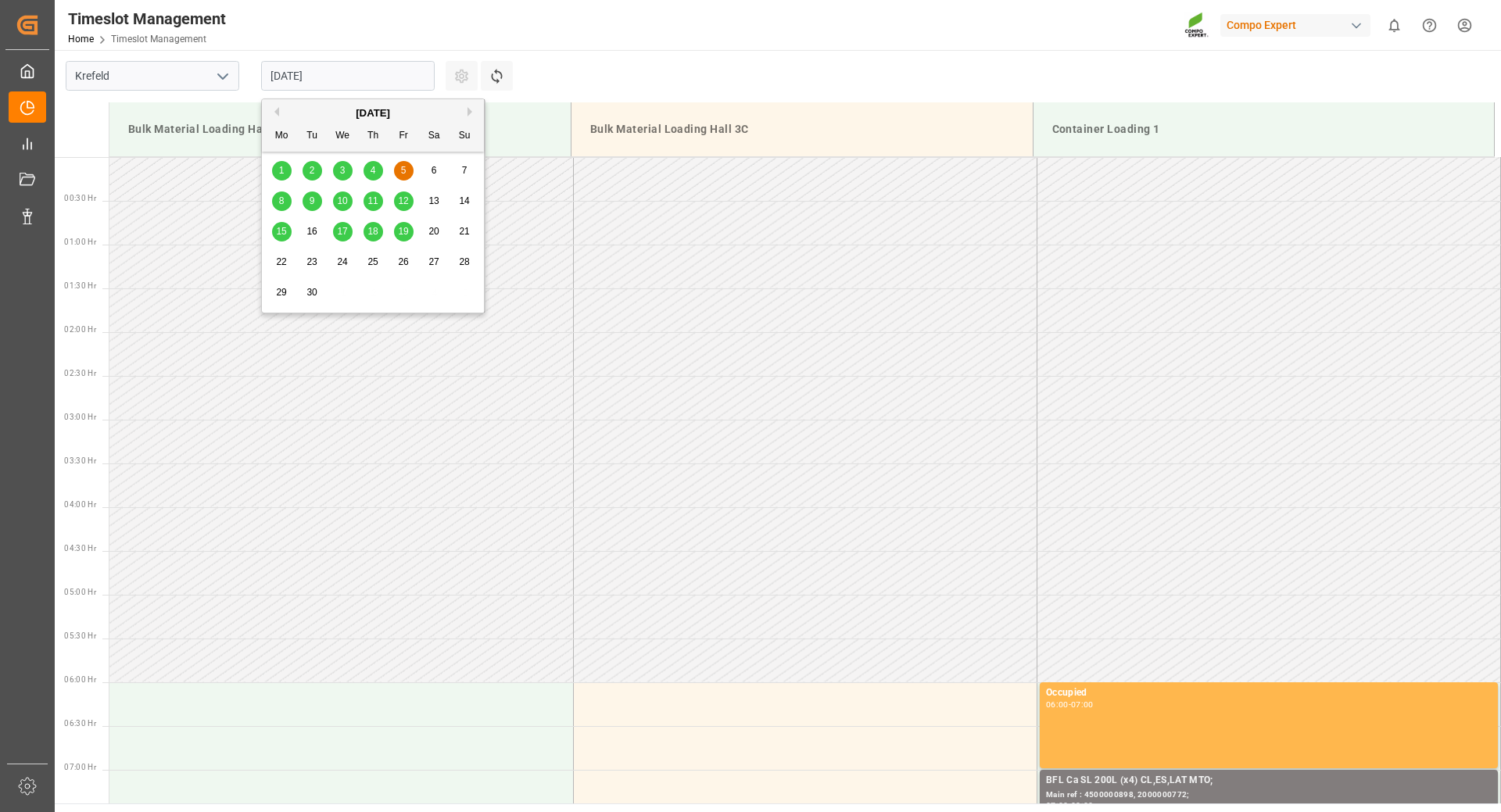
click at [367, 73] on input "[DATE]" at bounding box center [348, 76] width 174 height 30
click at [284, 175] on span "1" at bounding box center [281, 170] width 6 height 11
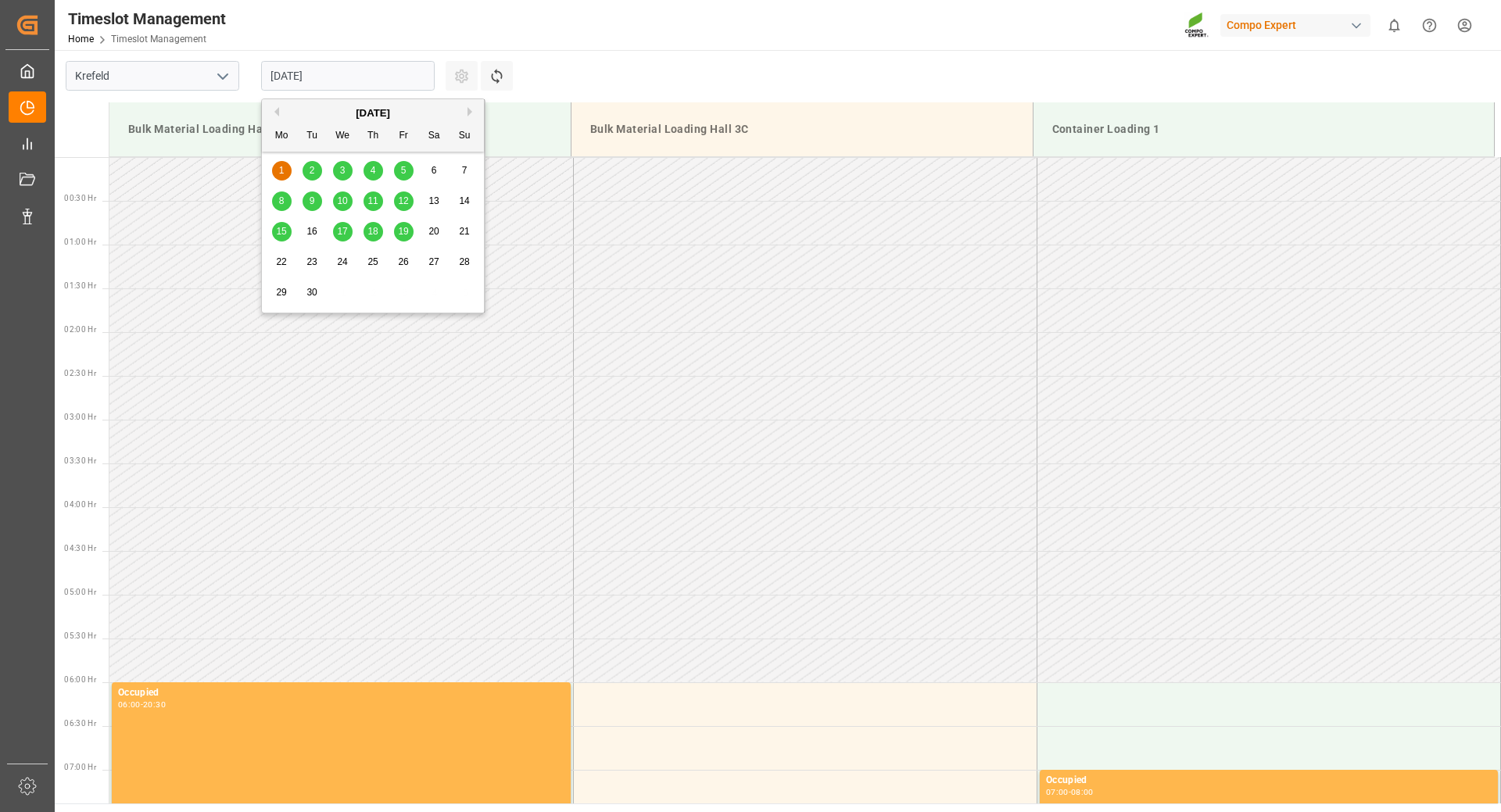
click at [361, 67] on input "[DATE]" at bounding box center [348, 76] width 174 height 30
click at [309, 166] on span "2" at bounding box center [312, 170] width 6 height 11
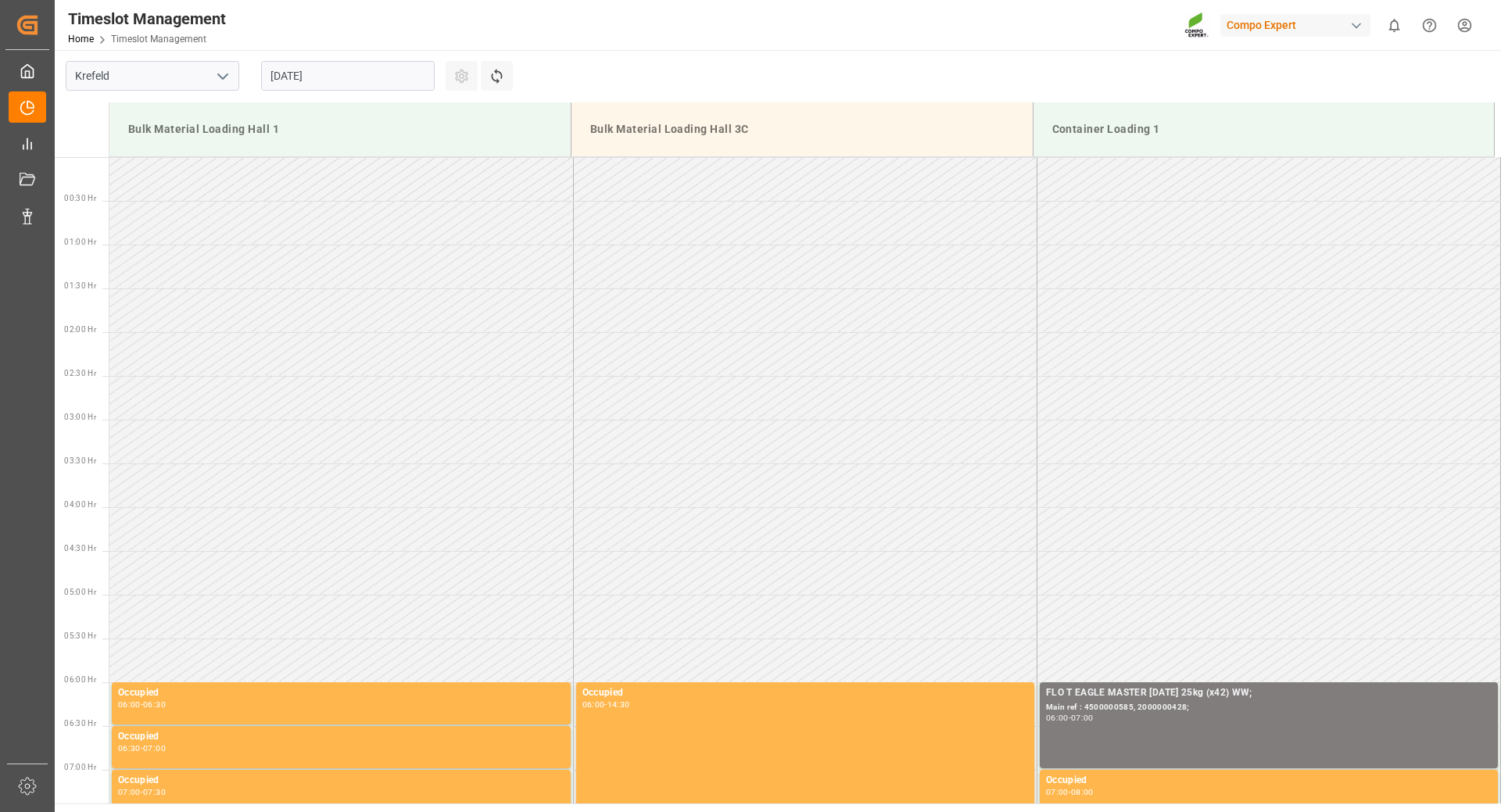
click at [371, 67] on input "[DATE]" at bounding box center [348, 76] width 174 height 30
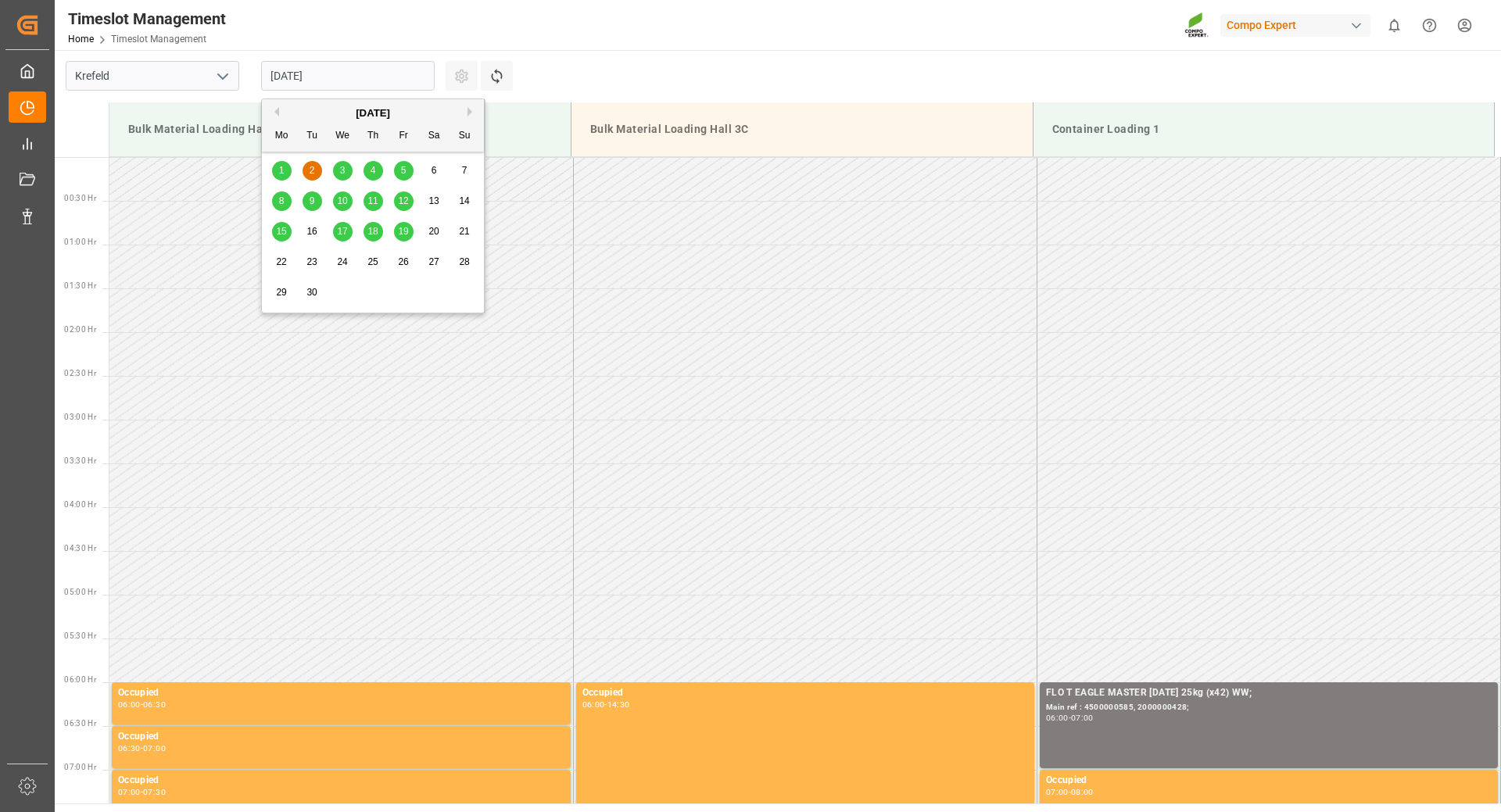
click at [282, 257] on span "22" at bounding box center [281, 261] width 10 height 11
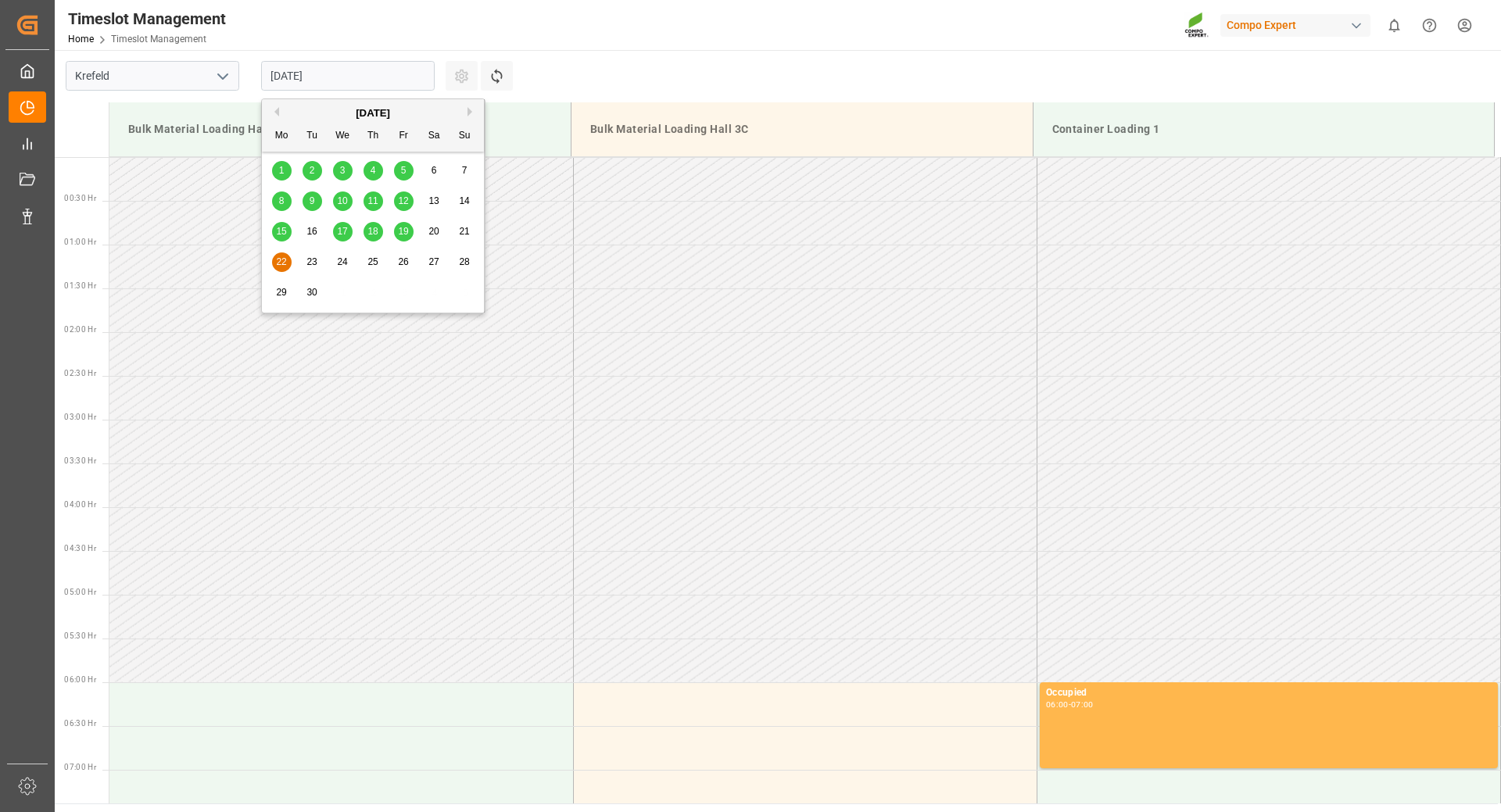
click at [361, 64] on input "[DATE]" at bounding box center [348, 76] width 174 height 30
click at [284, 201] on span "8" at bounding box center [281, 200] width 6 height 11
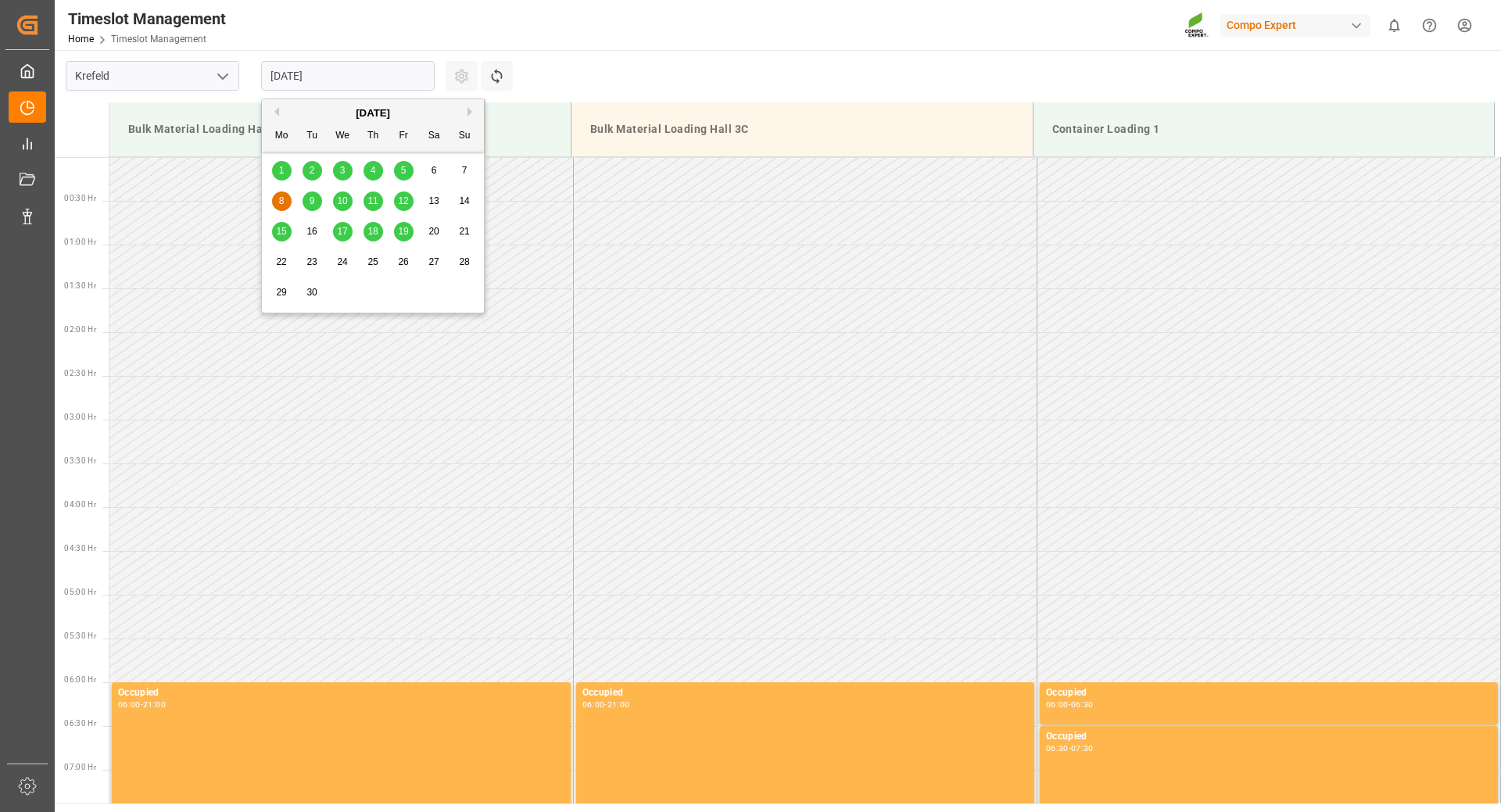
click at [375, 82] on input "[DATE]" at bounding box center [348, 76] width 174 height 30
click at [284, 175] on div "1" at bounding box center [282, 171] width 20 height 19
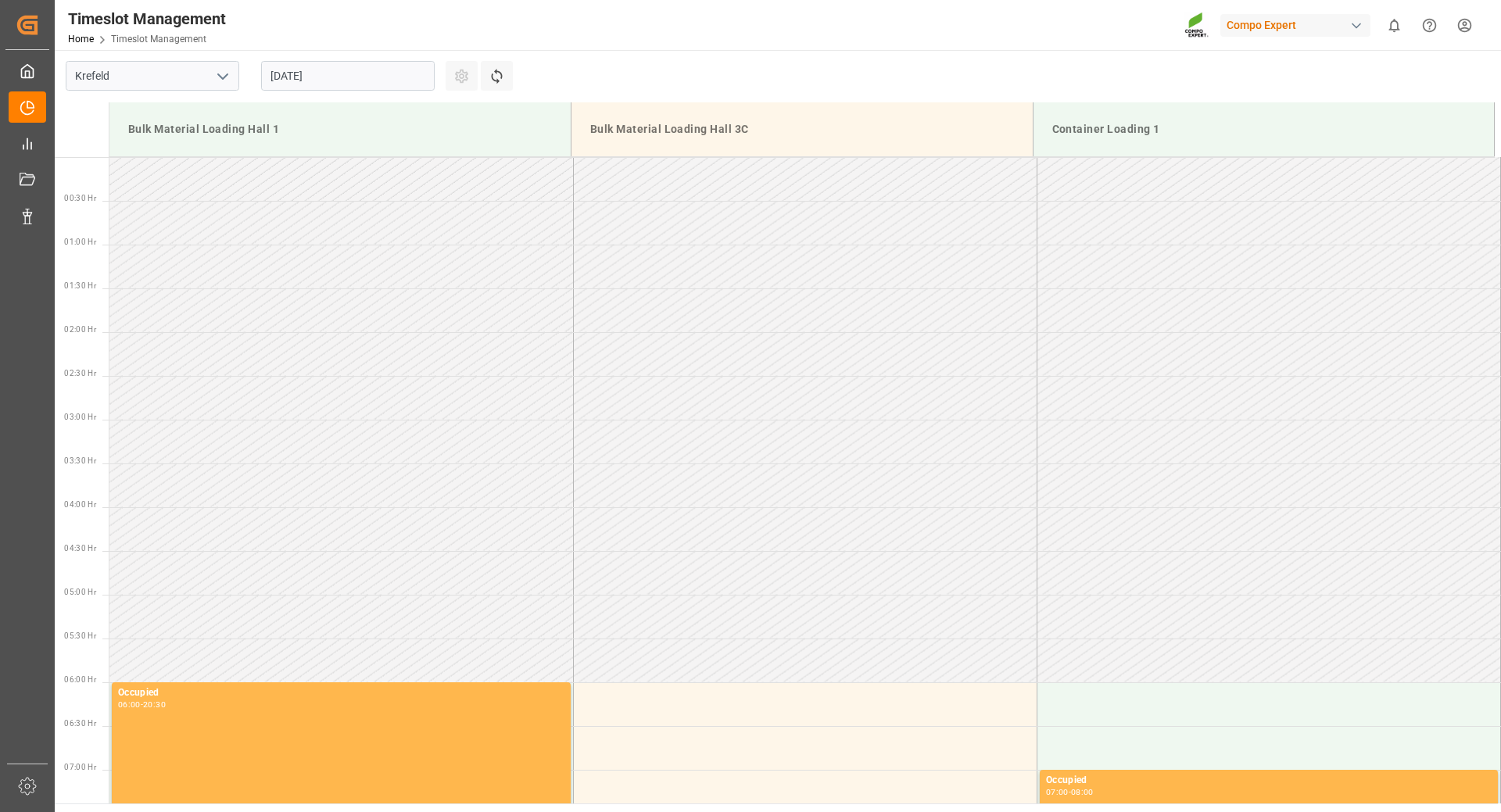
scroll to position [778, 0]
